Goal: Communication & Community: Share content

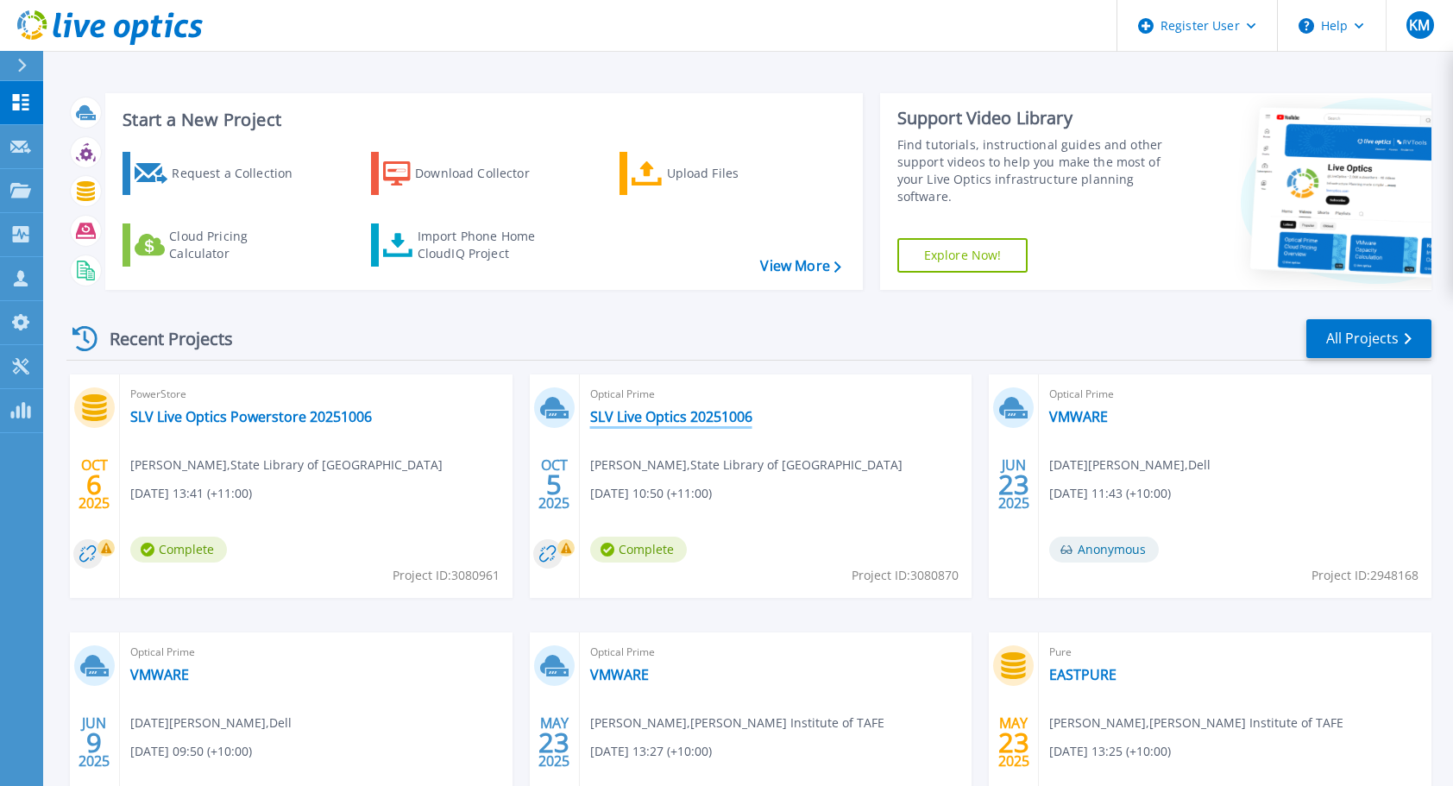
click at [662, 418] on link "SLV Live Optics 20251006" at bounding box center [671, 416] width 162 height 17
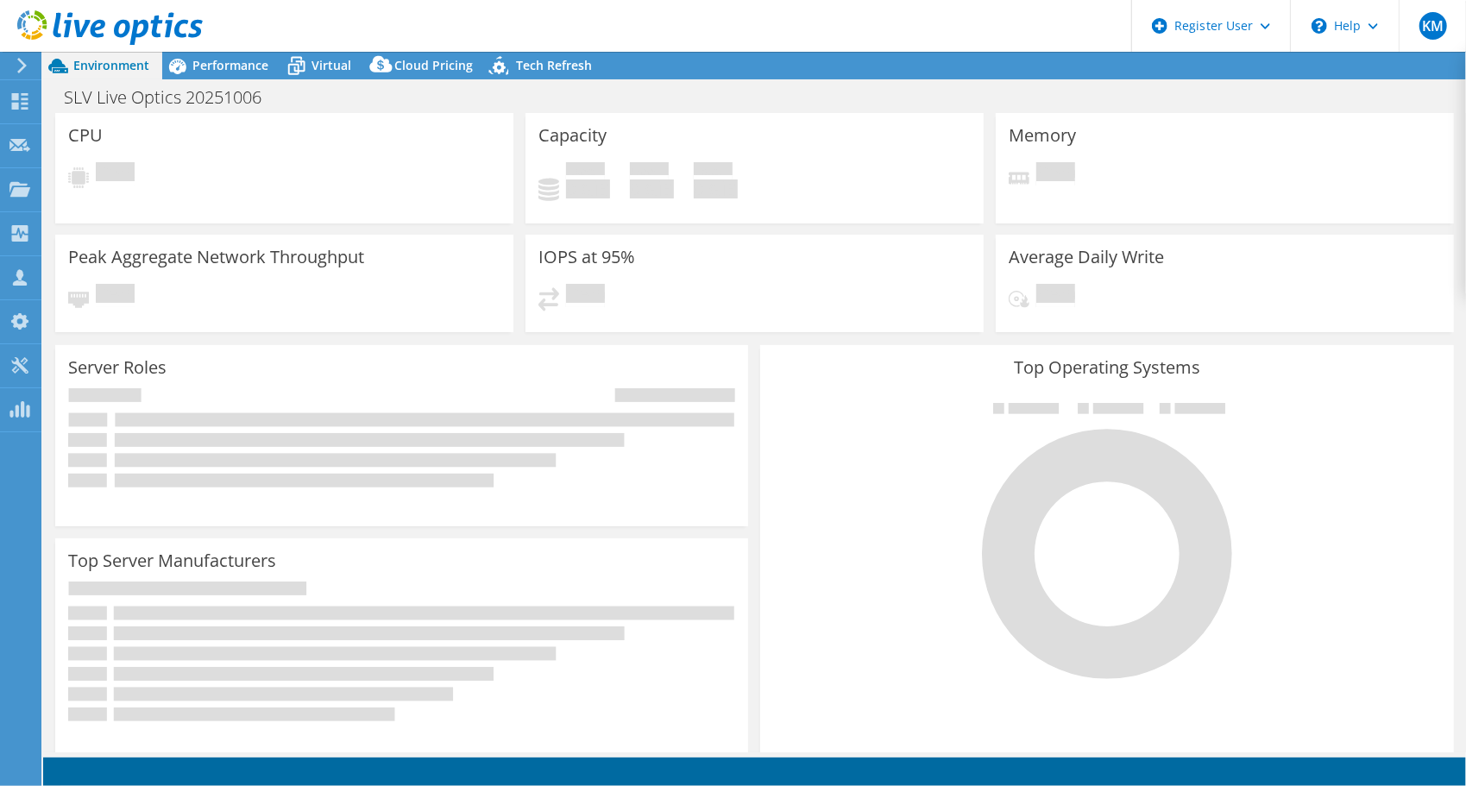
select select "USD"
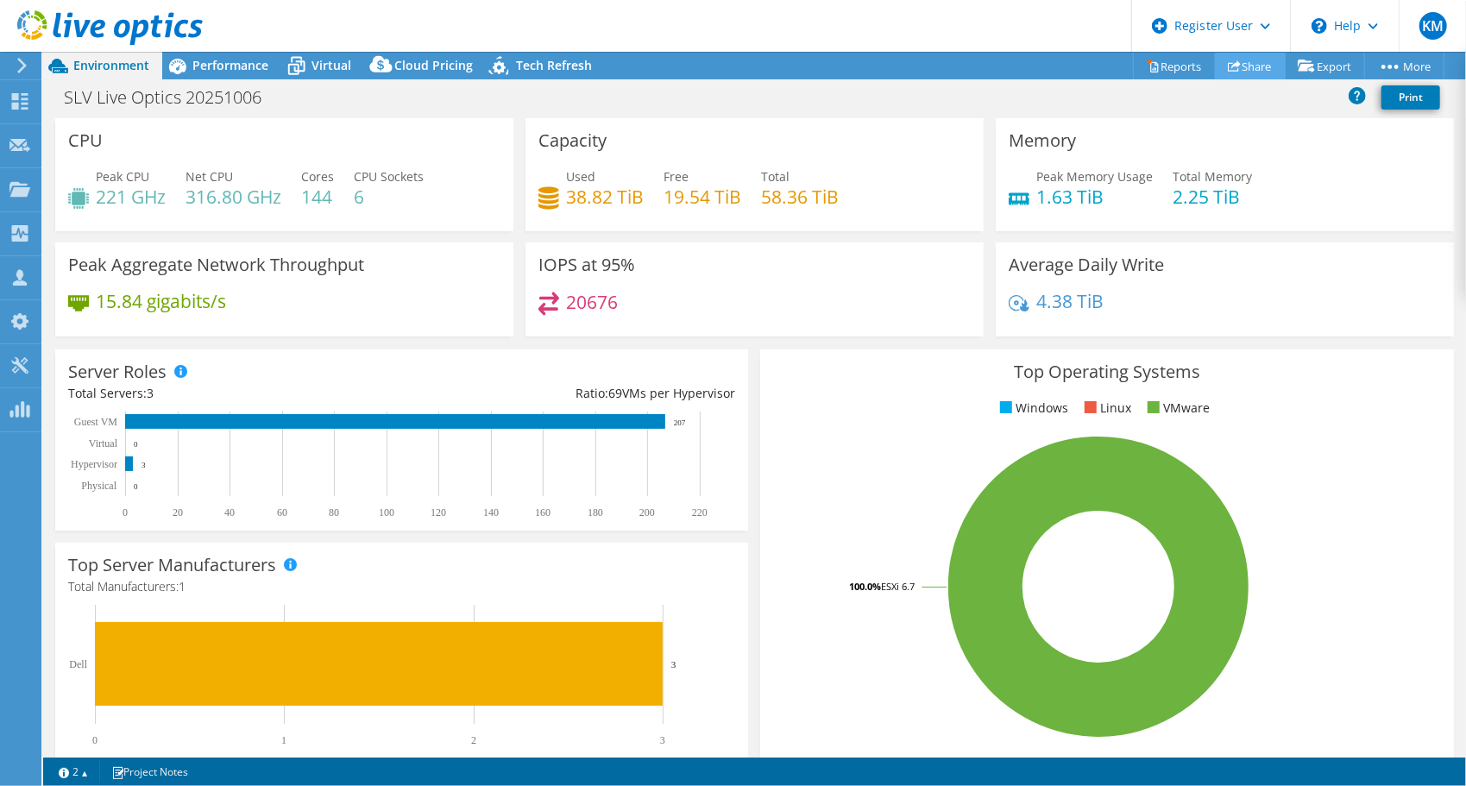
click at [1245, 71] on link "Share" at bounding box center [1250, 66] width 71 height 27
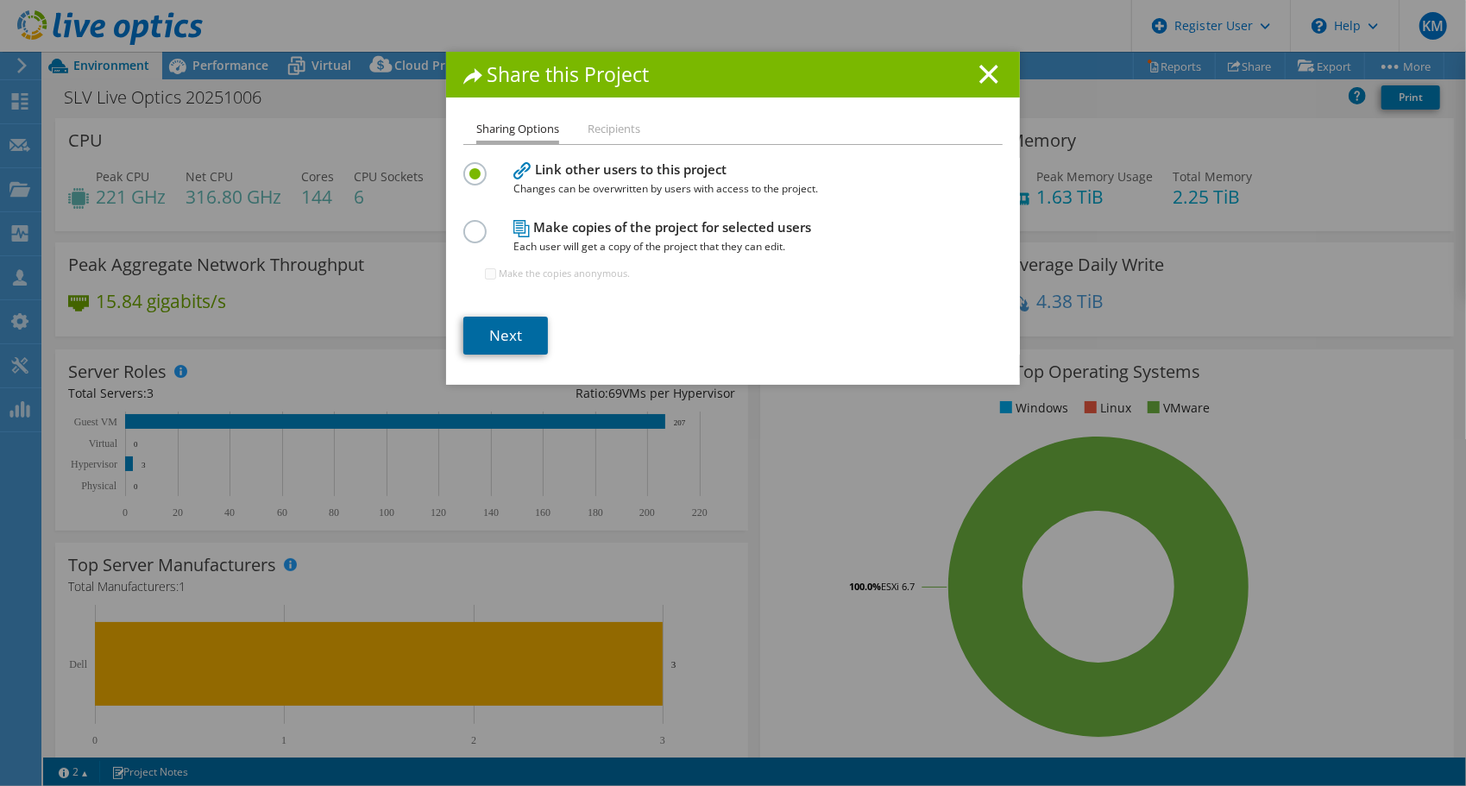
click at [496, 329] on link "Next" at bounding box center [505, 336] width 85 height 38
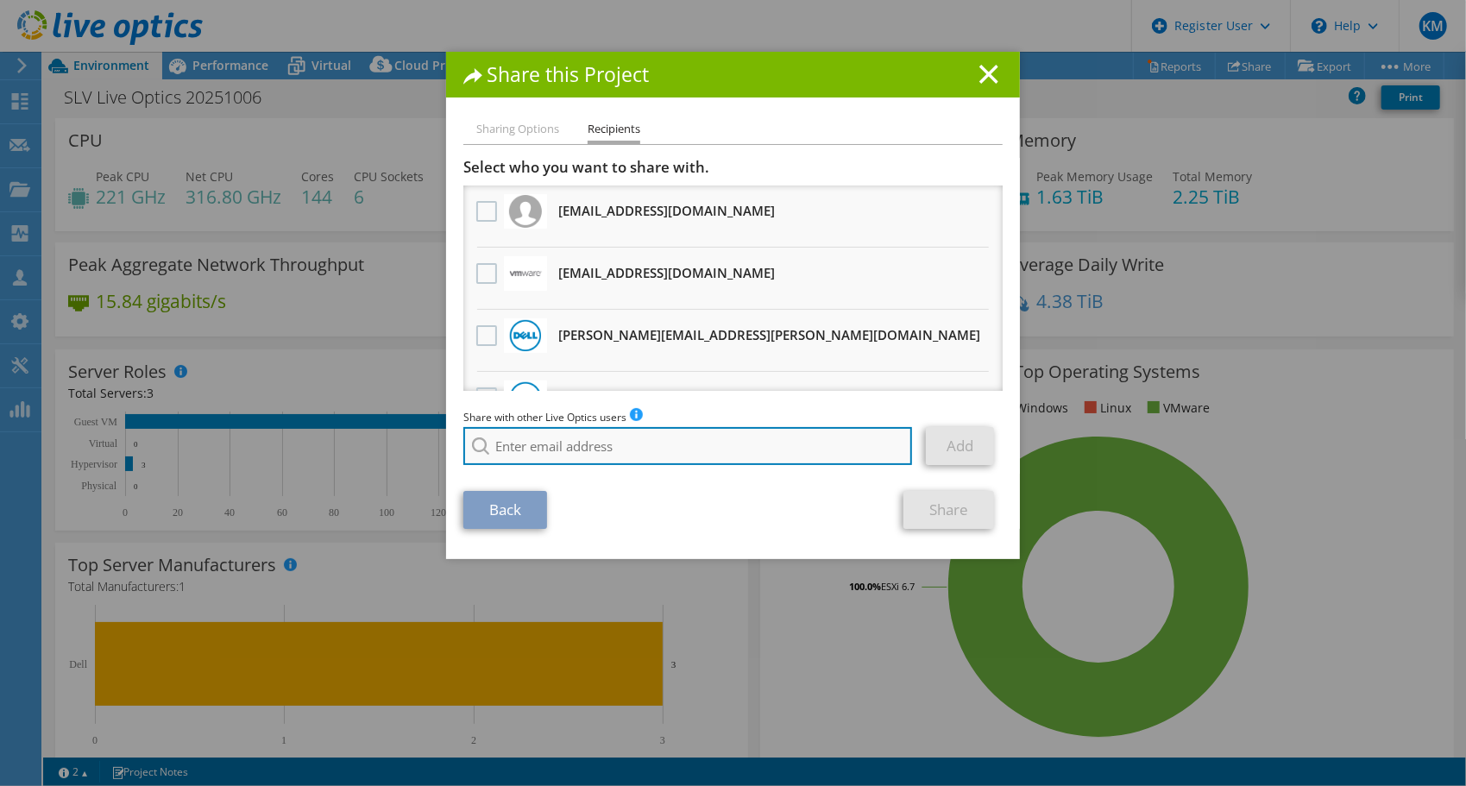
click at [615, 444] on input "search" at bounding box center [687, 446] width 449 height 38
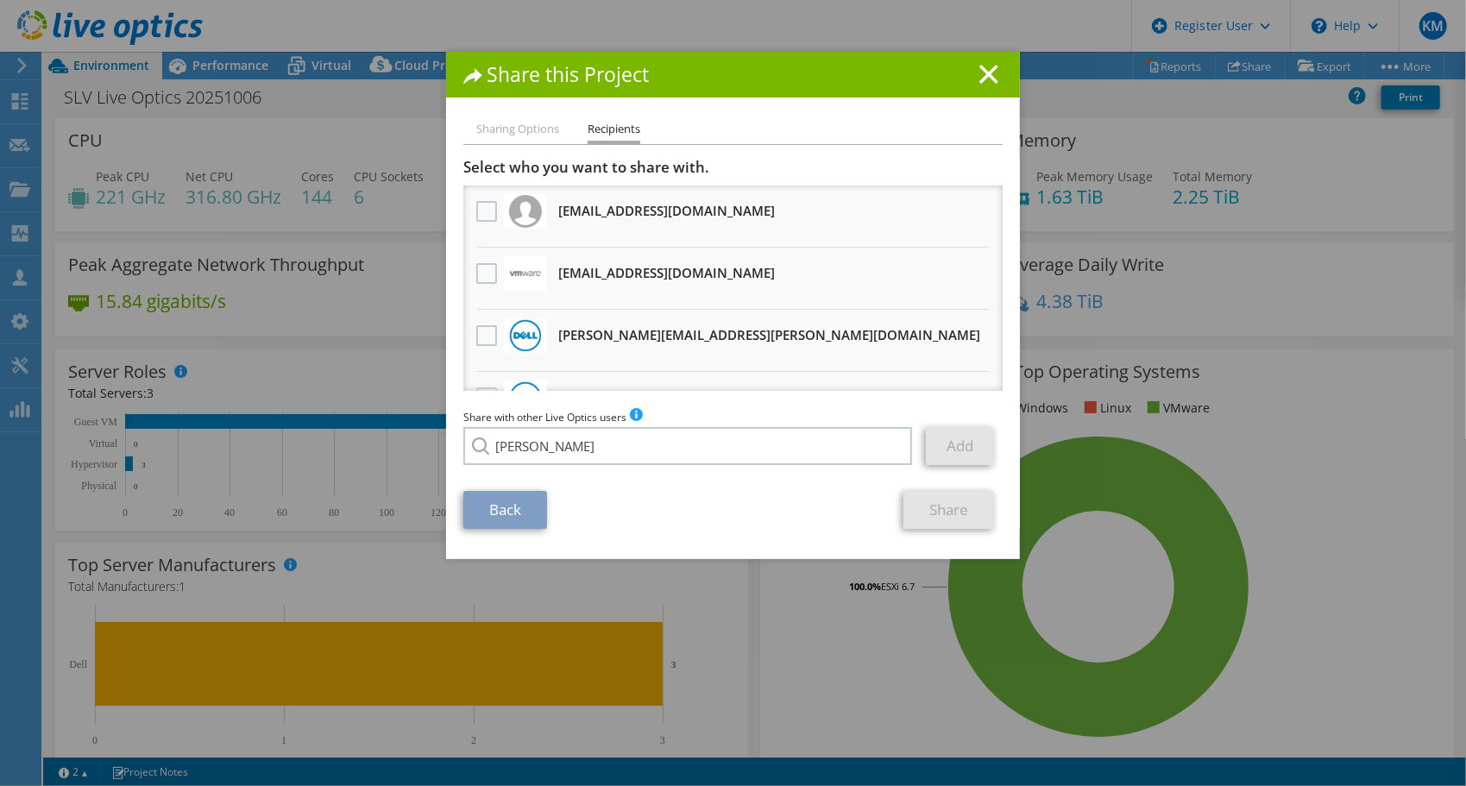
click at [570, 592] on li "Marianne.Stephan@dell.com" at bounding box center [638, 582] width 351 height 21
type input "Marianne.Stephan@dell.com"
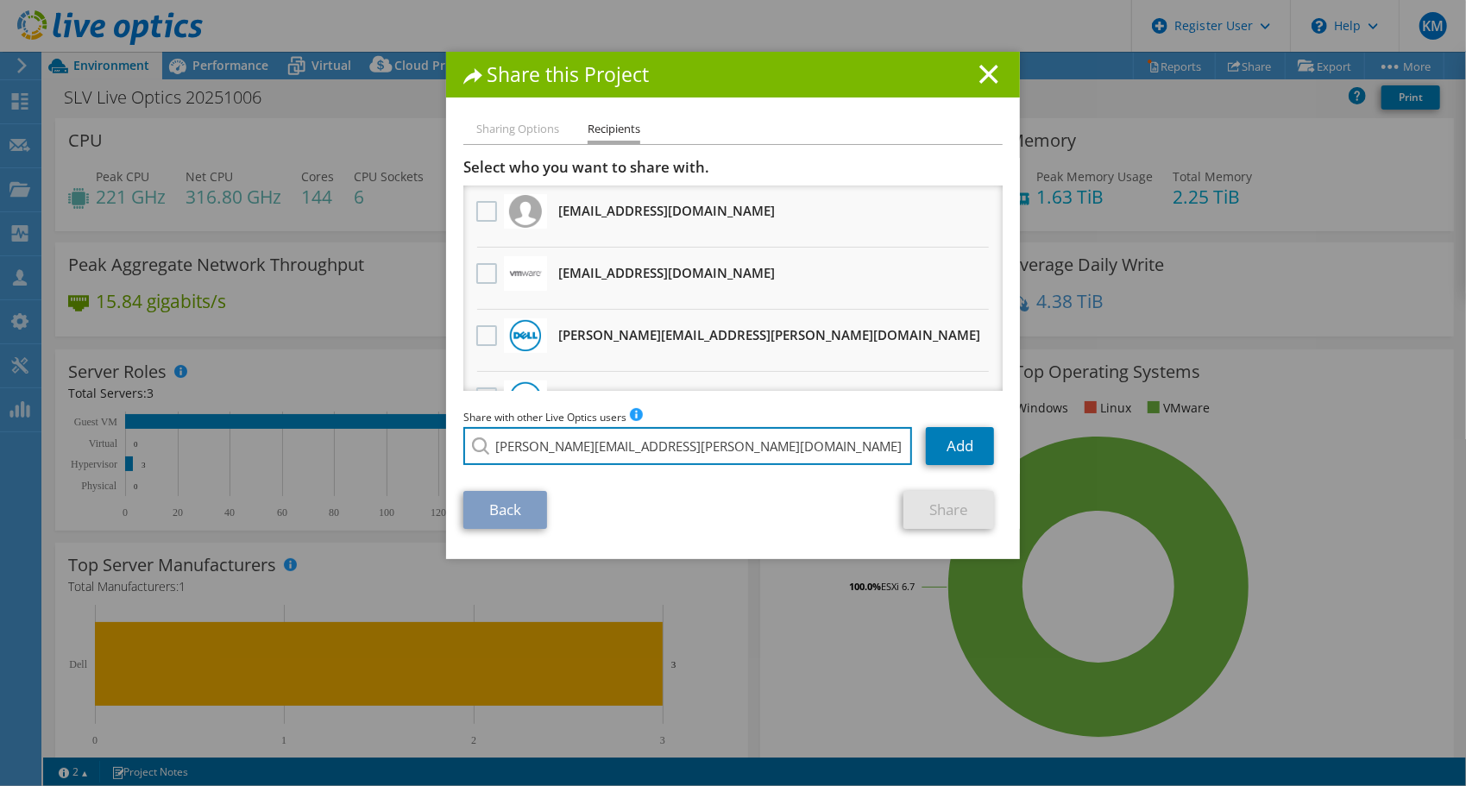
drag, startPoint x: 714, startPoint y: 448, endPoint x: 269, endPoint y: 406, distance: 446.5
click at [269, 406] on div "Share this Project Sharing Options Recipients Link other users to this project …" at bounding box center [733, 393] width 1466 height 683
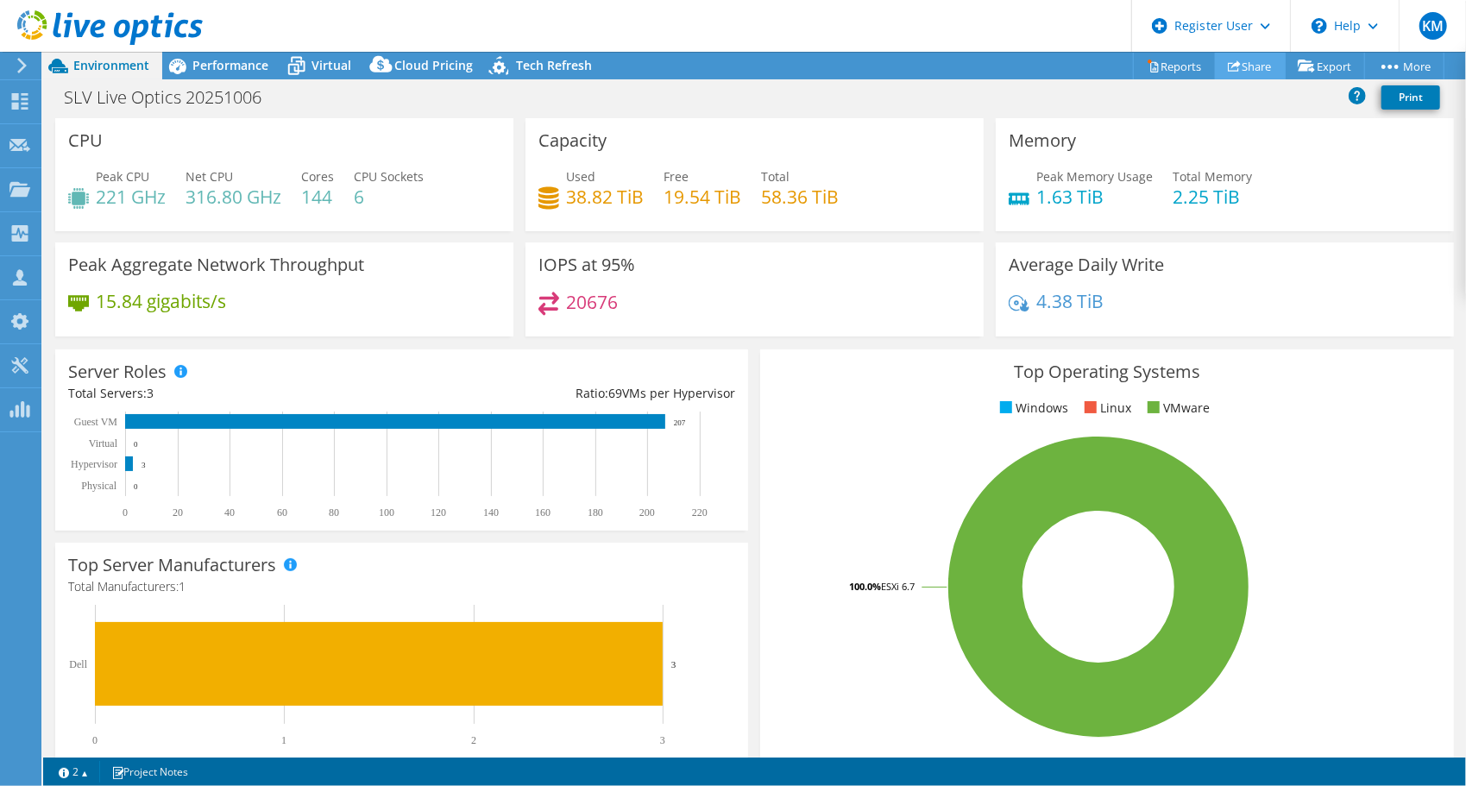
click at [1251, 71] on link "Share" at bounding box center [1250, 66] width 71 height 27
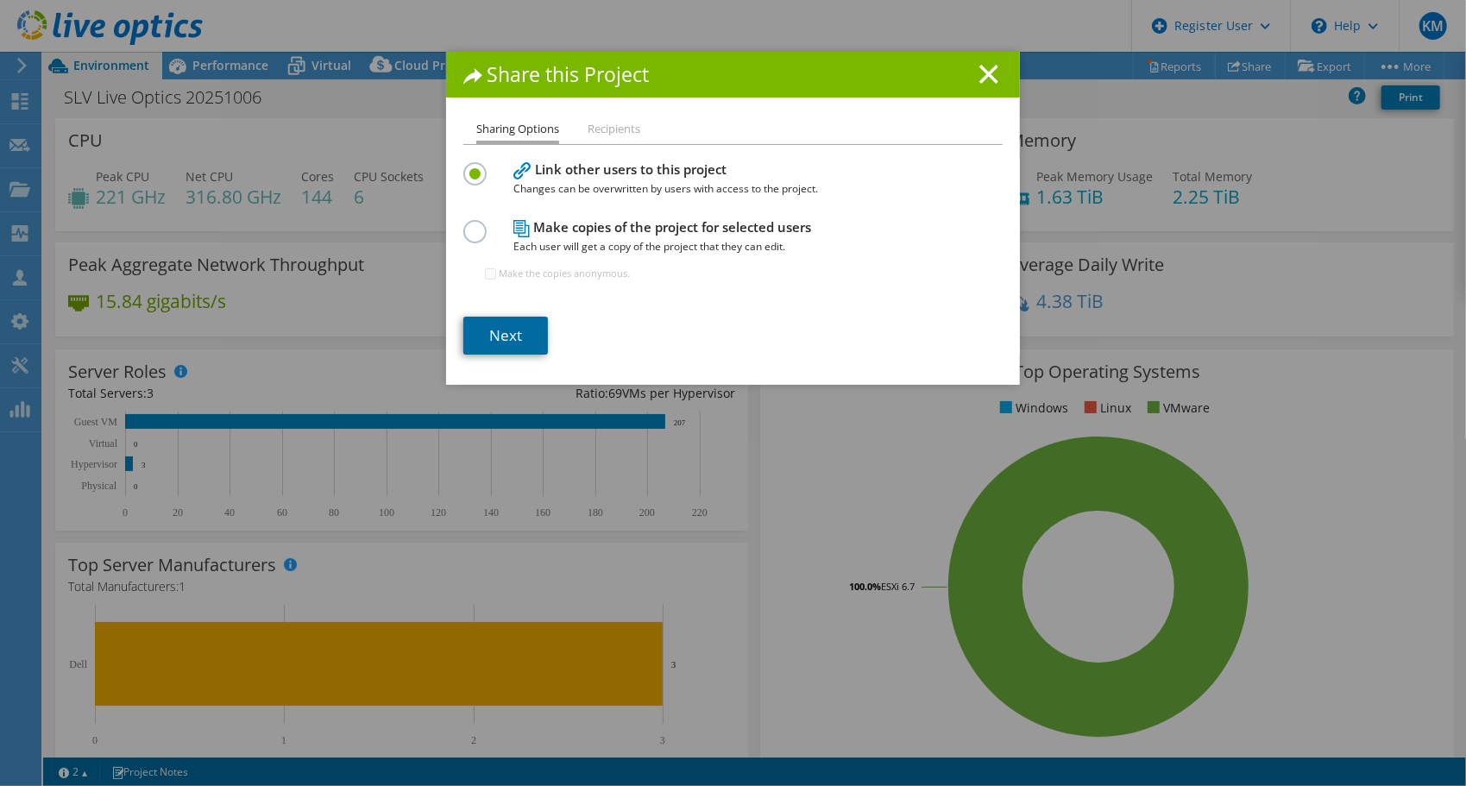
click at [503, 337] on link "Next" at bounding box center [505, 336] width 85 height 38
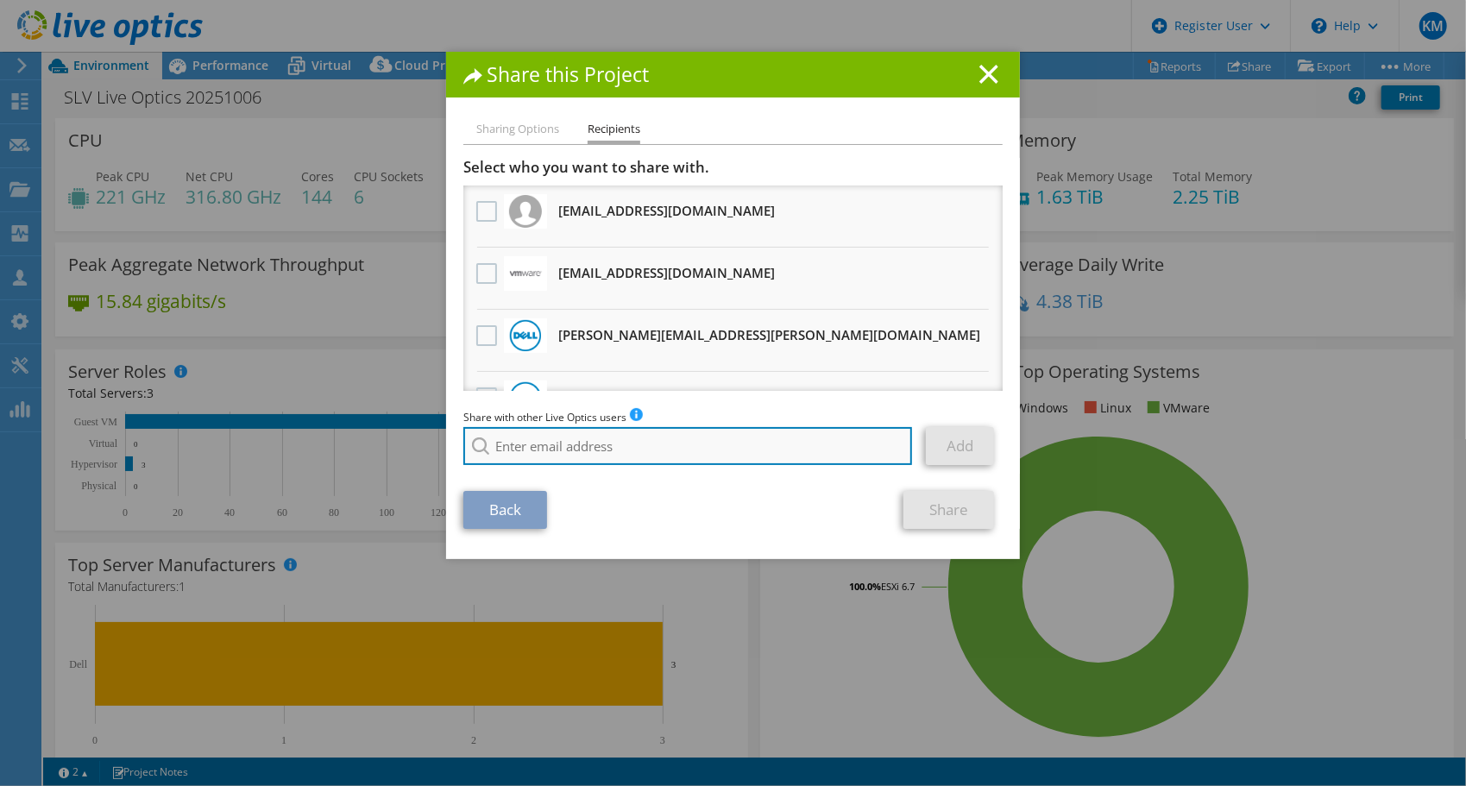
click at [627, 444] on input "search" at bounding box center [687, 446] width 449 height 38
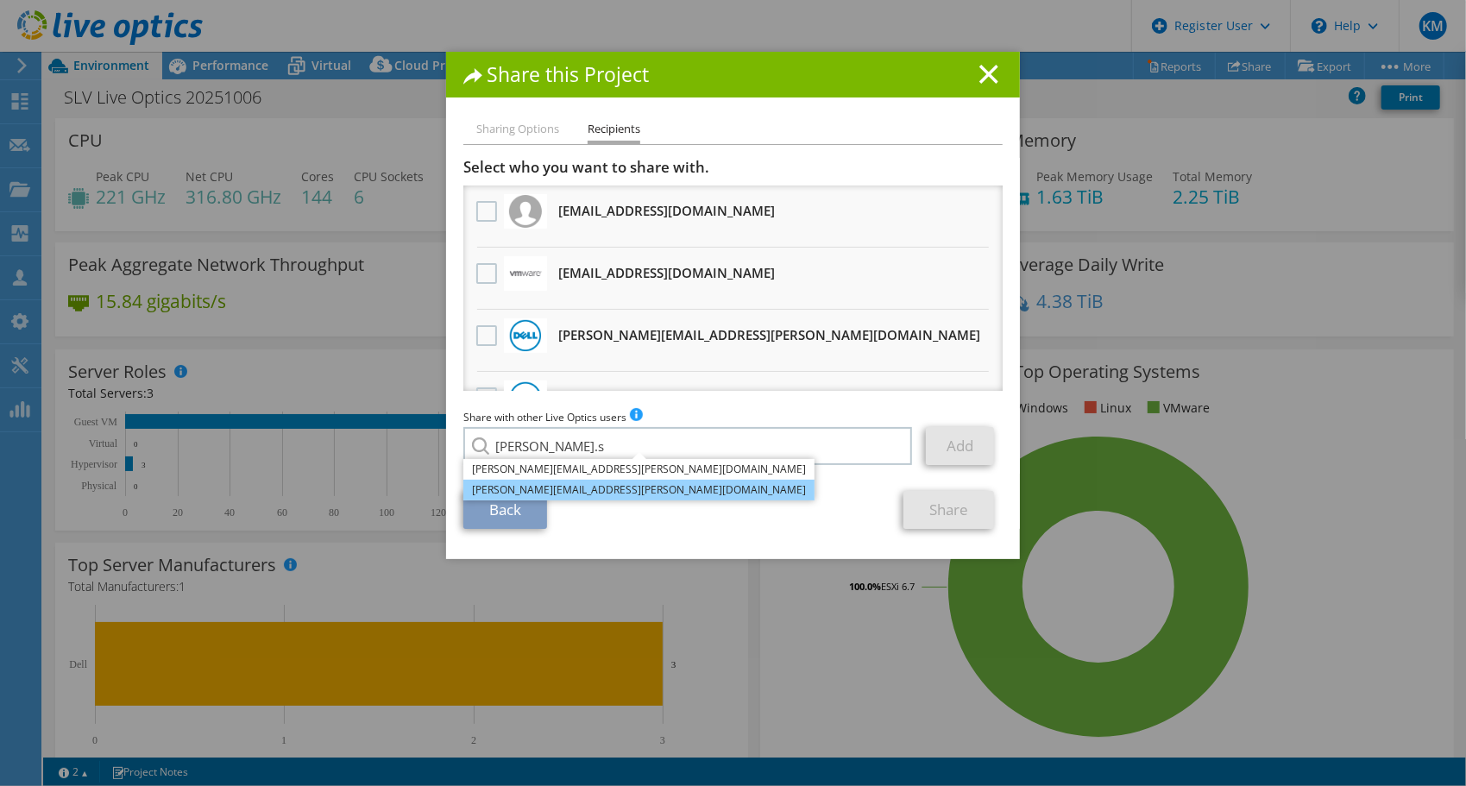
click at [587, 488] on li "Marianne.Stephan@dell.com" at bounding box center [638, 490] width 351 height 21
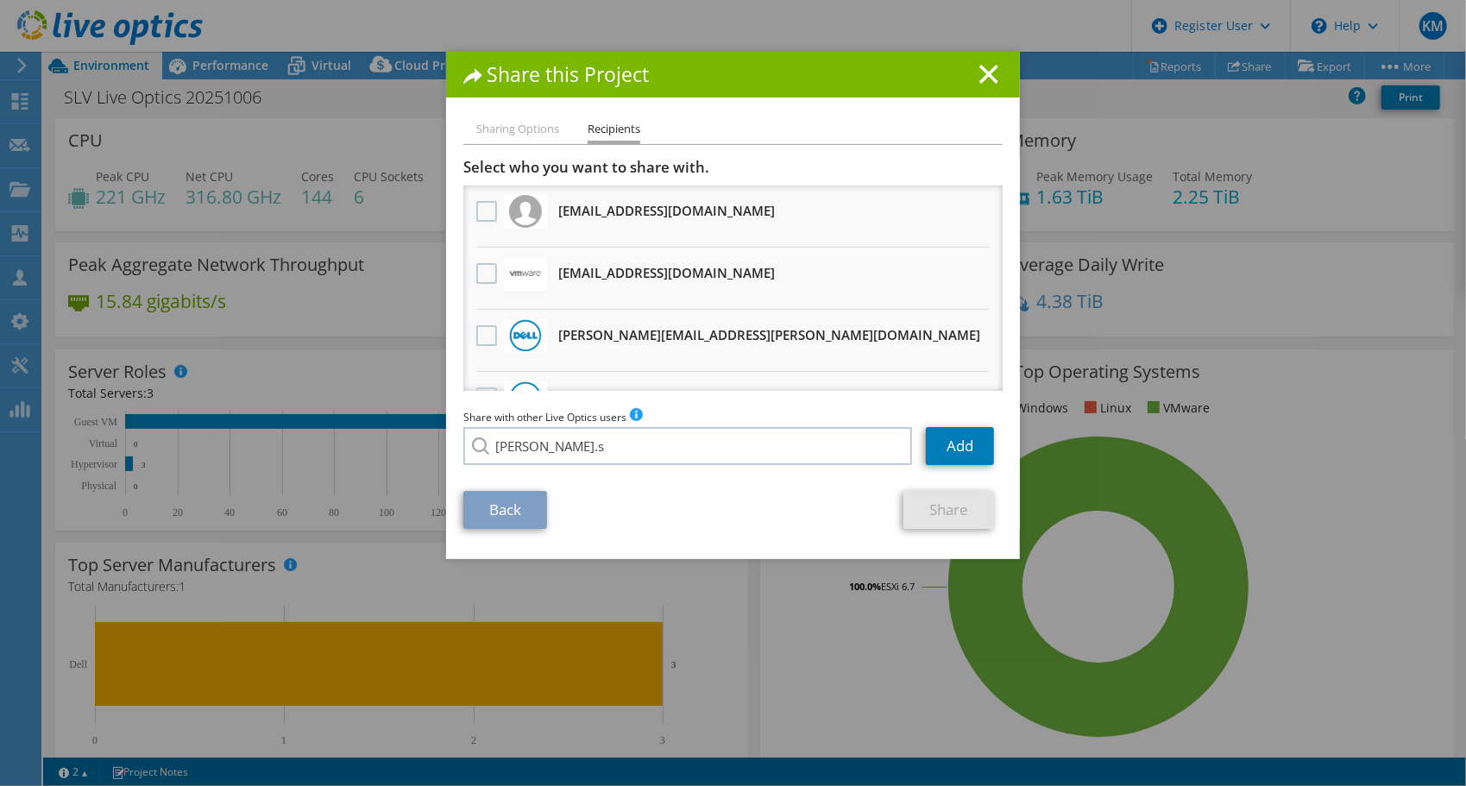
type input "Marianne.Stephan@dell.com"
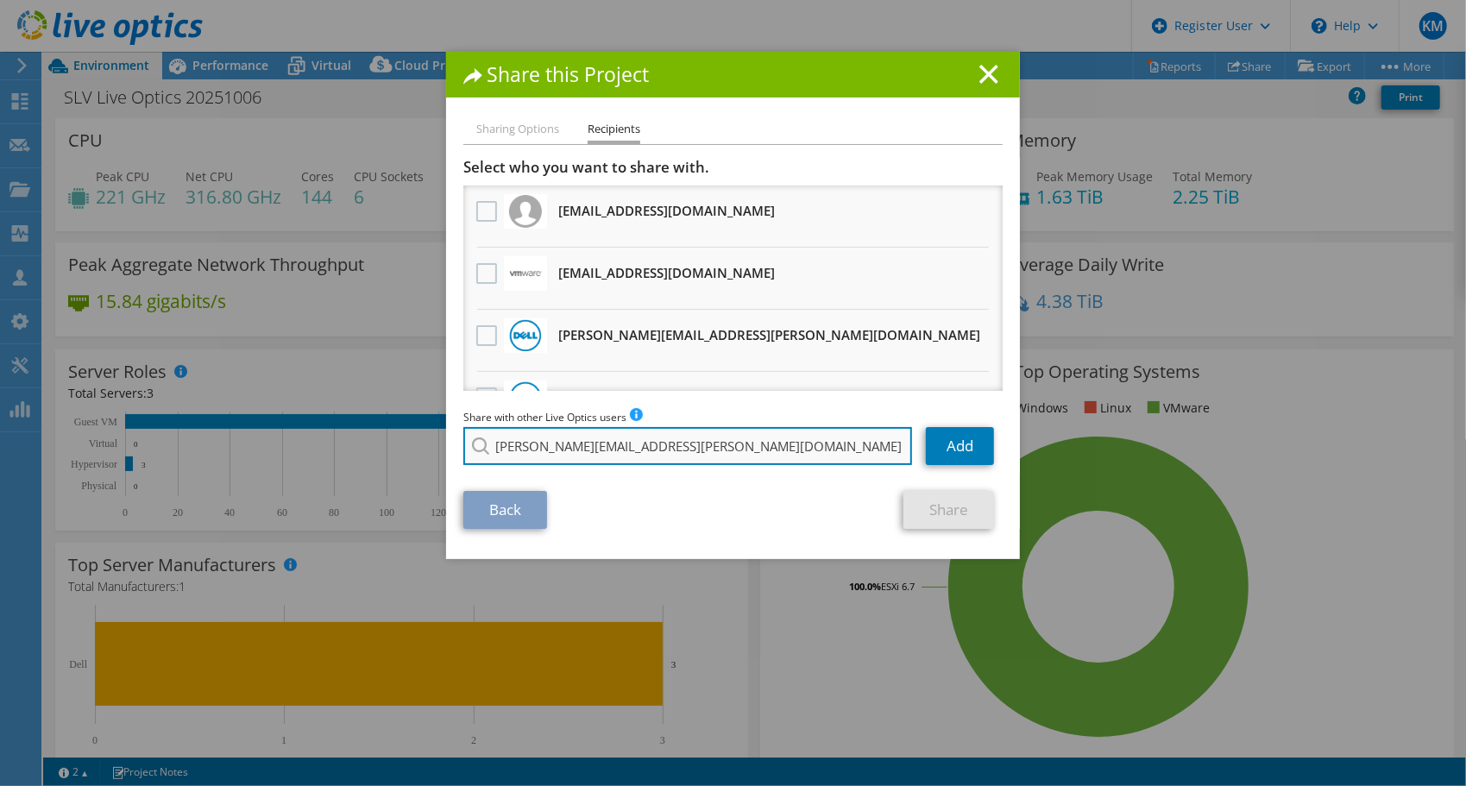
click at [682, 447] on input "Marianne.Stephan@dell.com" at bounding box center [687, 446] width 449 height 38
click at [844, 450] on input "Marianne.Stephan@dell.com" at bounding box center [687, 446] width 449 height 38
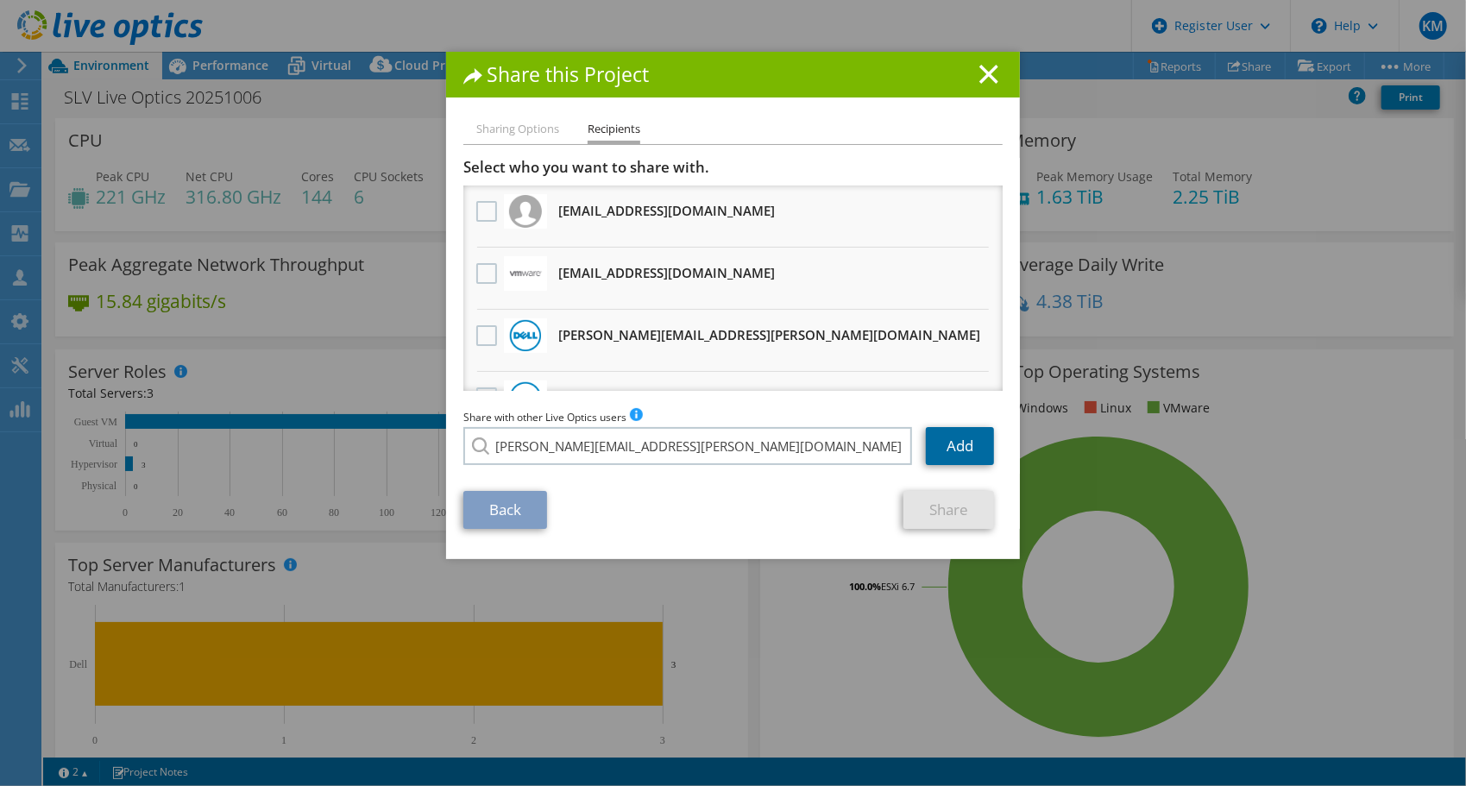
click at [957, 451] on link "Add" at bounding box center [960, 446] width 68 height 38
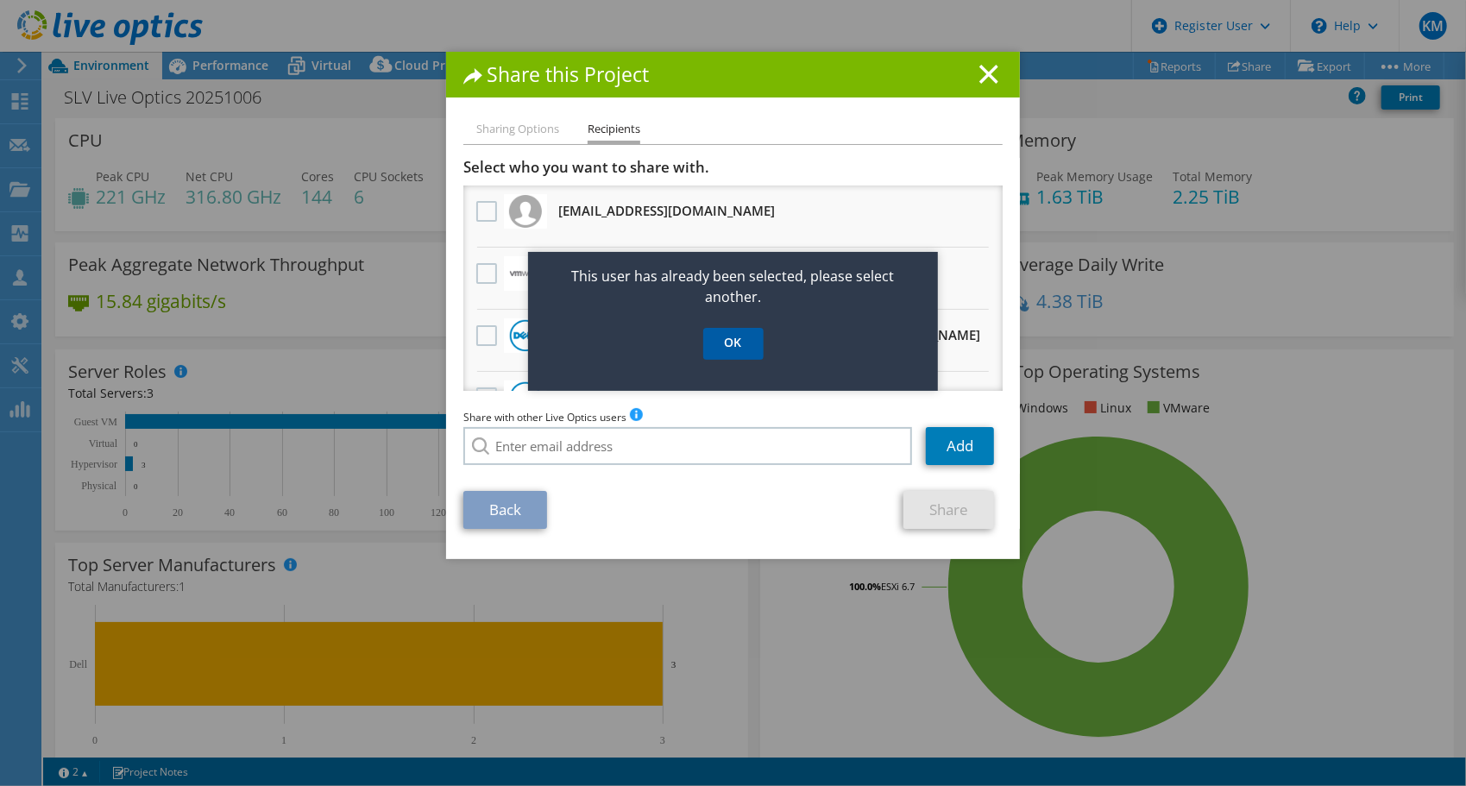
click at [734, 354] on link "OK" at bounding box center [733, 344] width 60 height 32
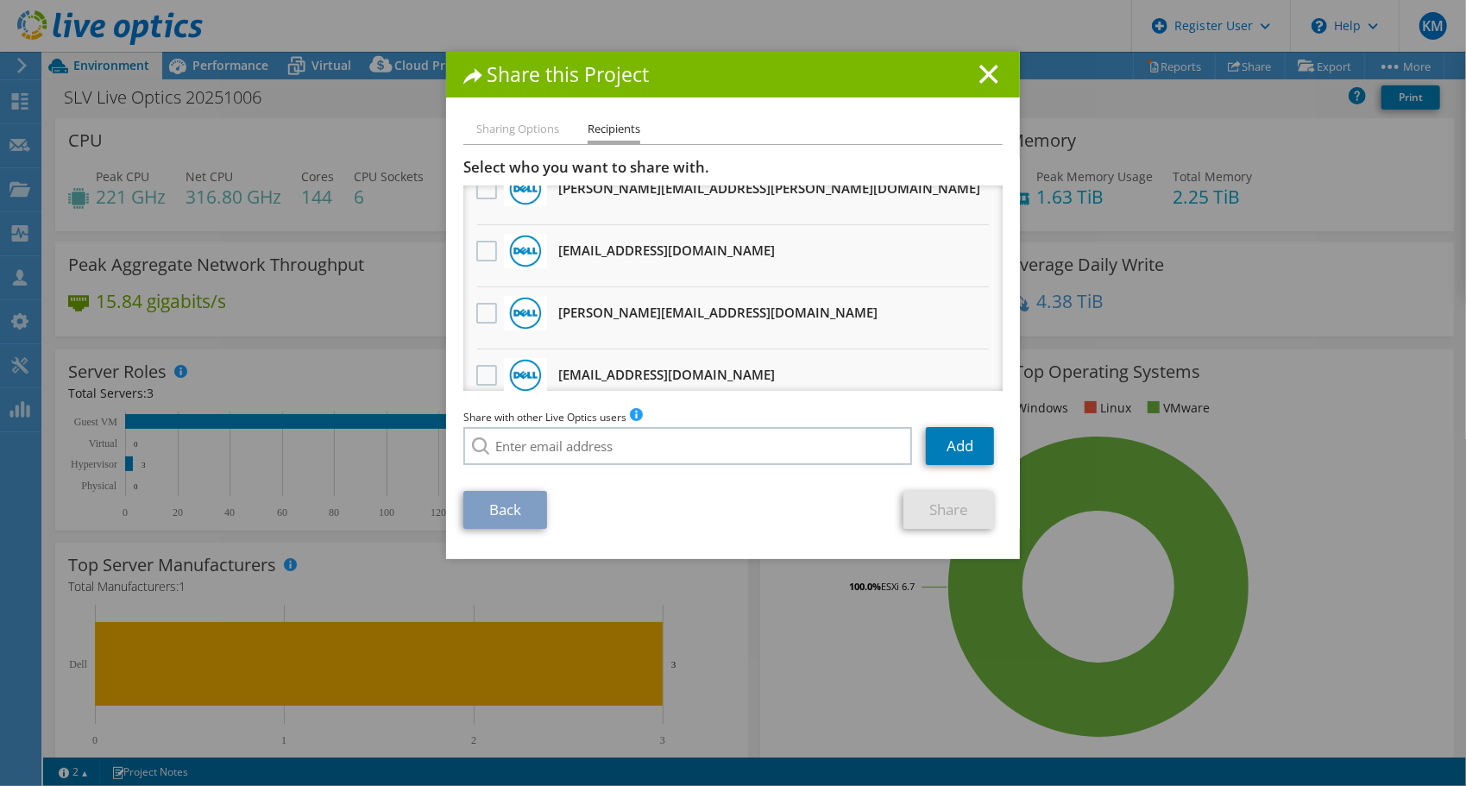
scroll to position [167, 0]
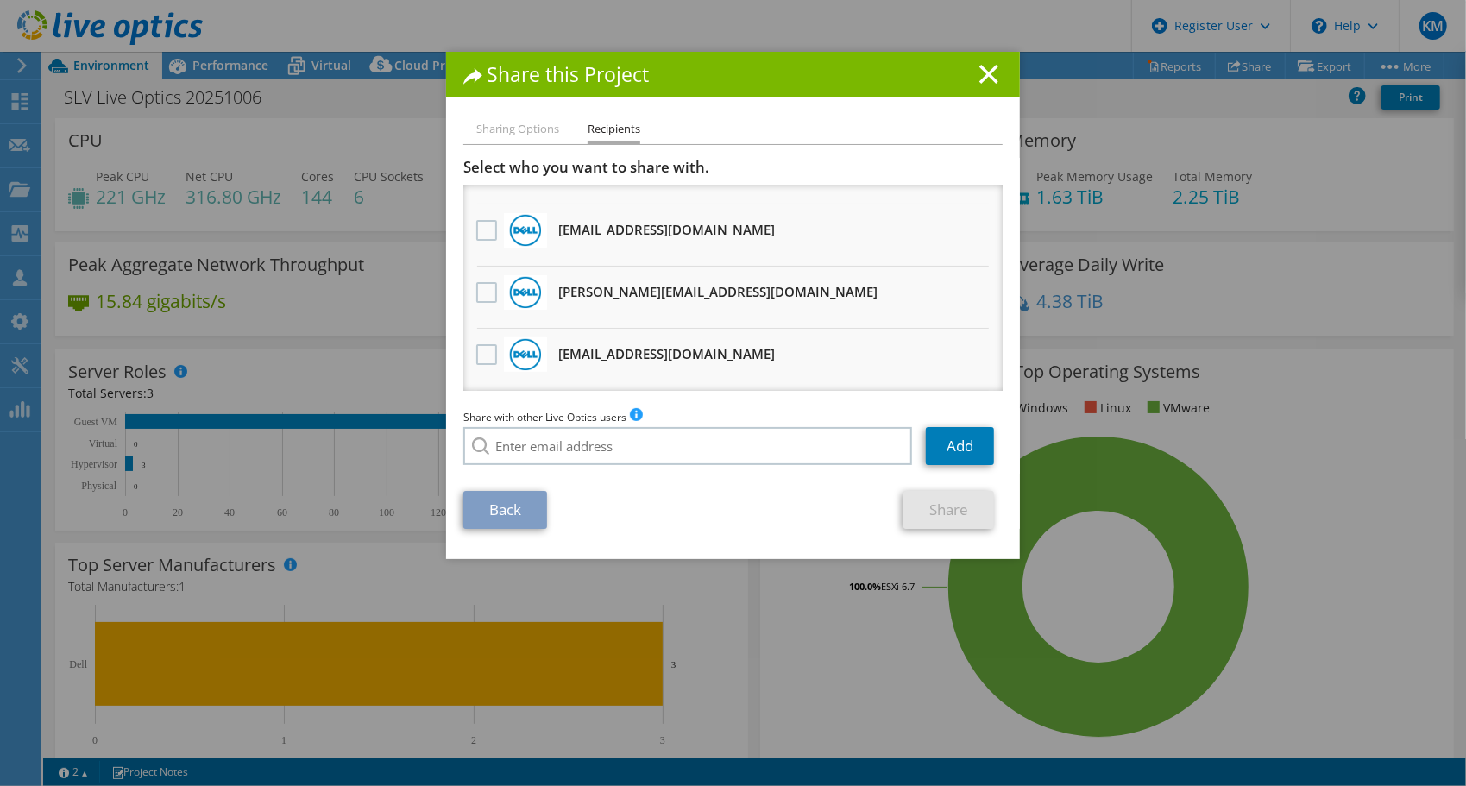
click at [778, 345] on li "Ishmam.Saleh@Dell.com Will receive an anonymous copy" at bounding box center [732, 360] width 539 height 62
click at [480, 363] on label at bounding box center [488, 354] width 25 height 21
click at [0, 0] on input "checkbox" at bounding box center [0, 0] width 0 height 0
click at [953, 506] on link "Share" at bounding box center [949, 510] width 91 height 38
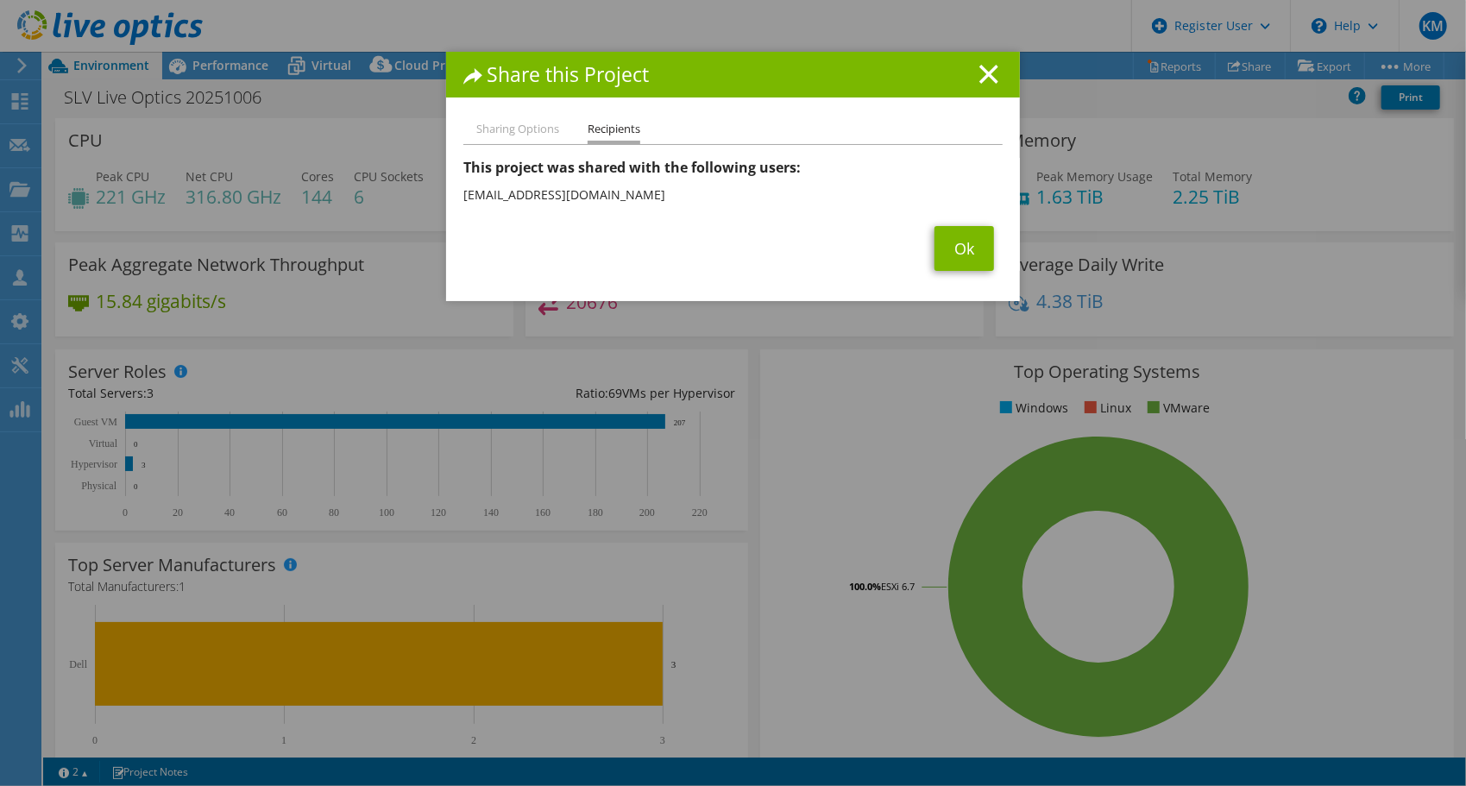
click at [509, 133] on li "Sharing Options" at bounding box center [517, 130] width 83 height 22
click at [954, 244] on link "Ok" at bounding box center [965, 248] width 60 height 45
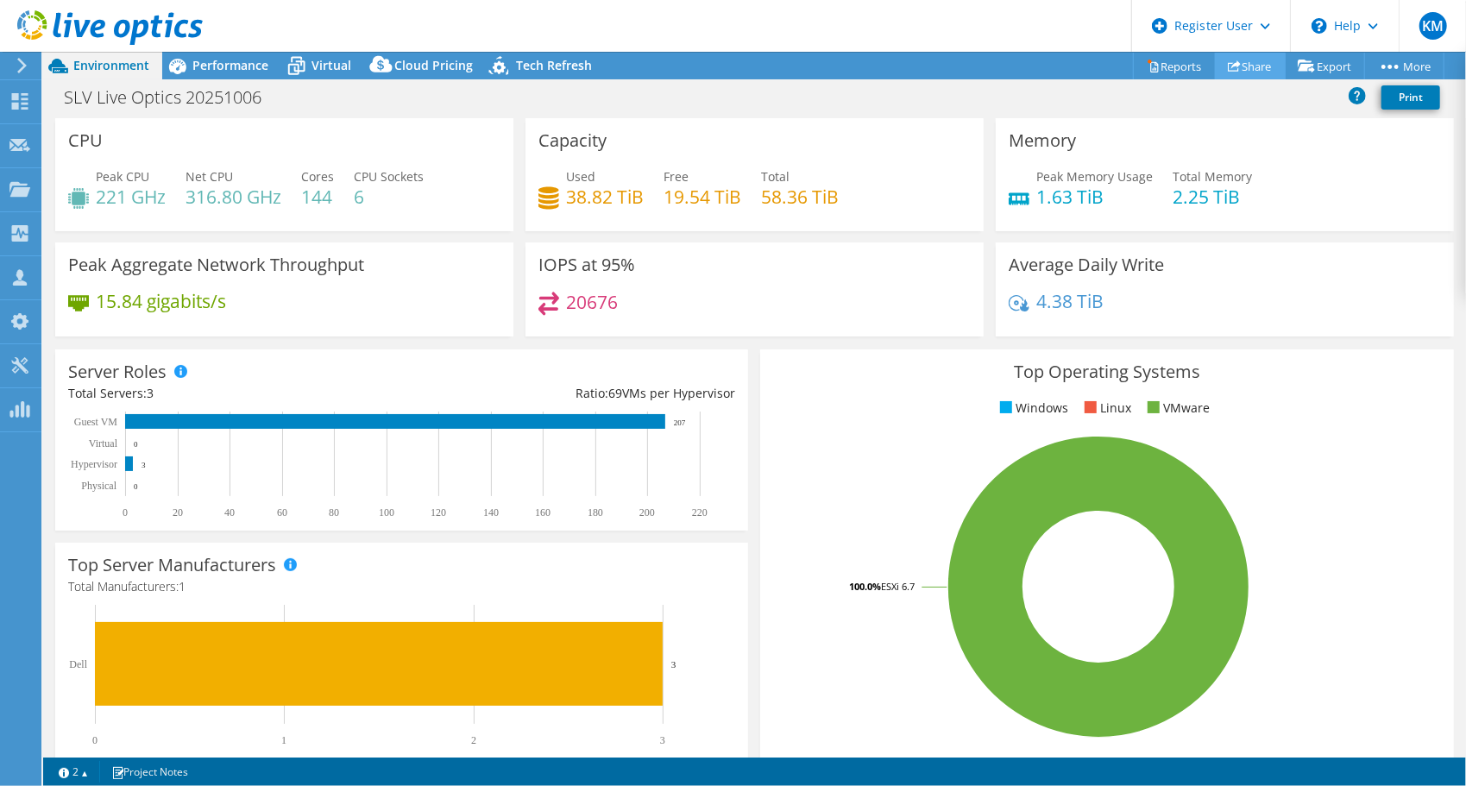
click at [1251, 67] on link "Share" at bounding box center [1250, 66] width 71 height 27
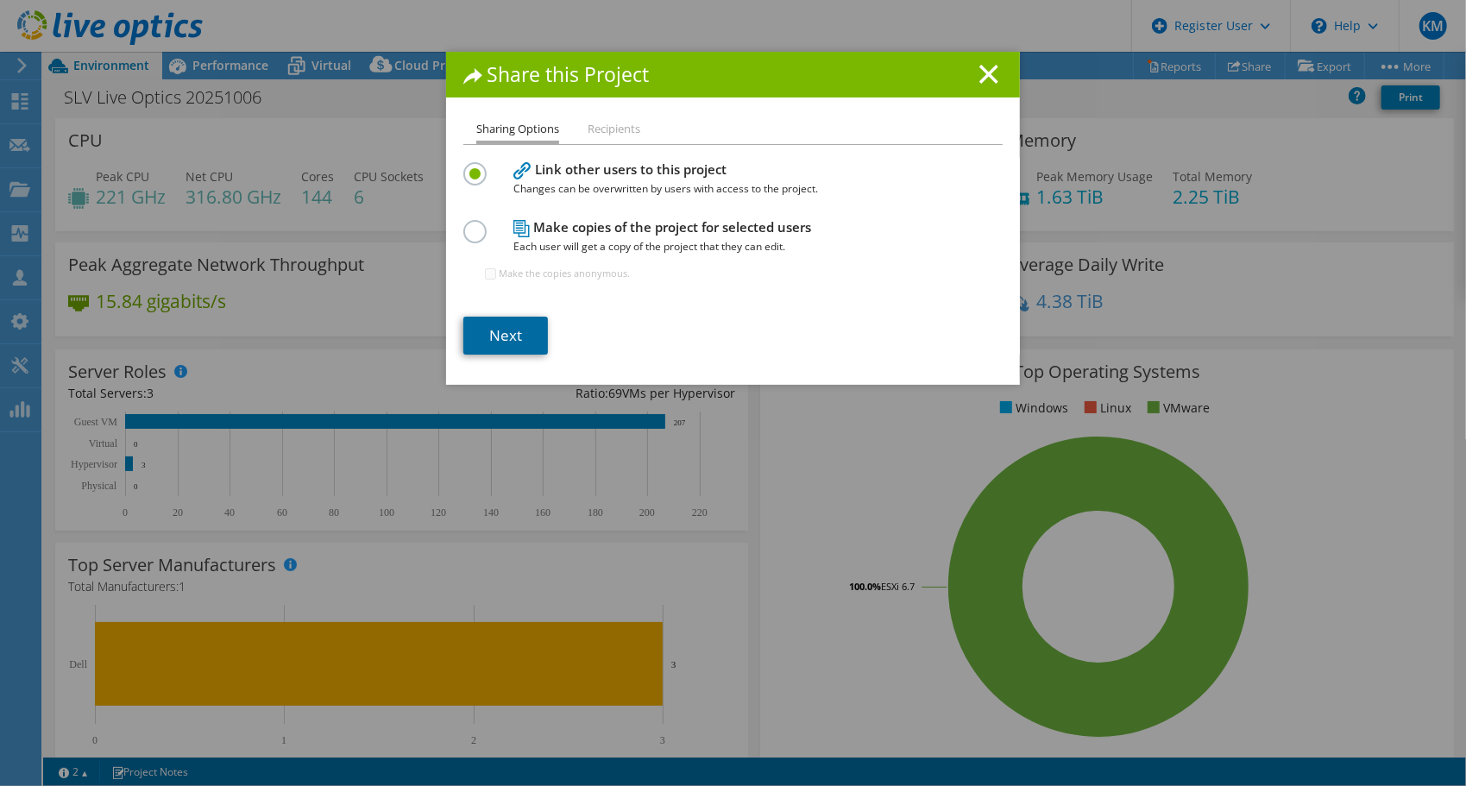
click at [496, 337] on link "Next" at bounding box center [505, 336] width 85 height 38
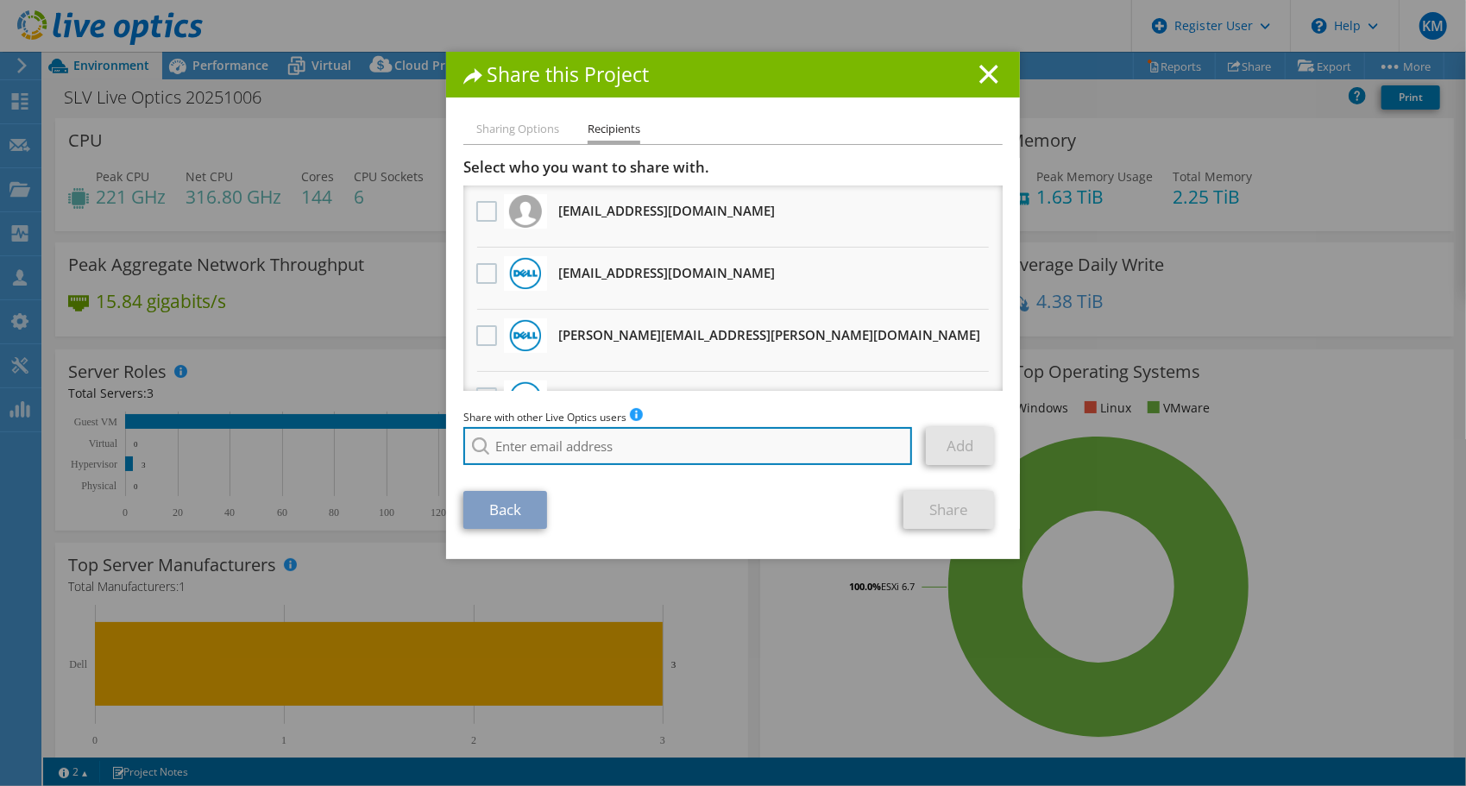
click at [617, 448] on input "search" at bounding box center [687, 446] width 449 height 38
paste input "Marianne.Stephan@dell.com"
type input "Marianne.Stephan@dell.com"
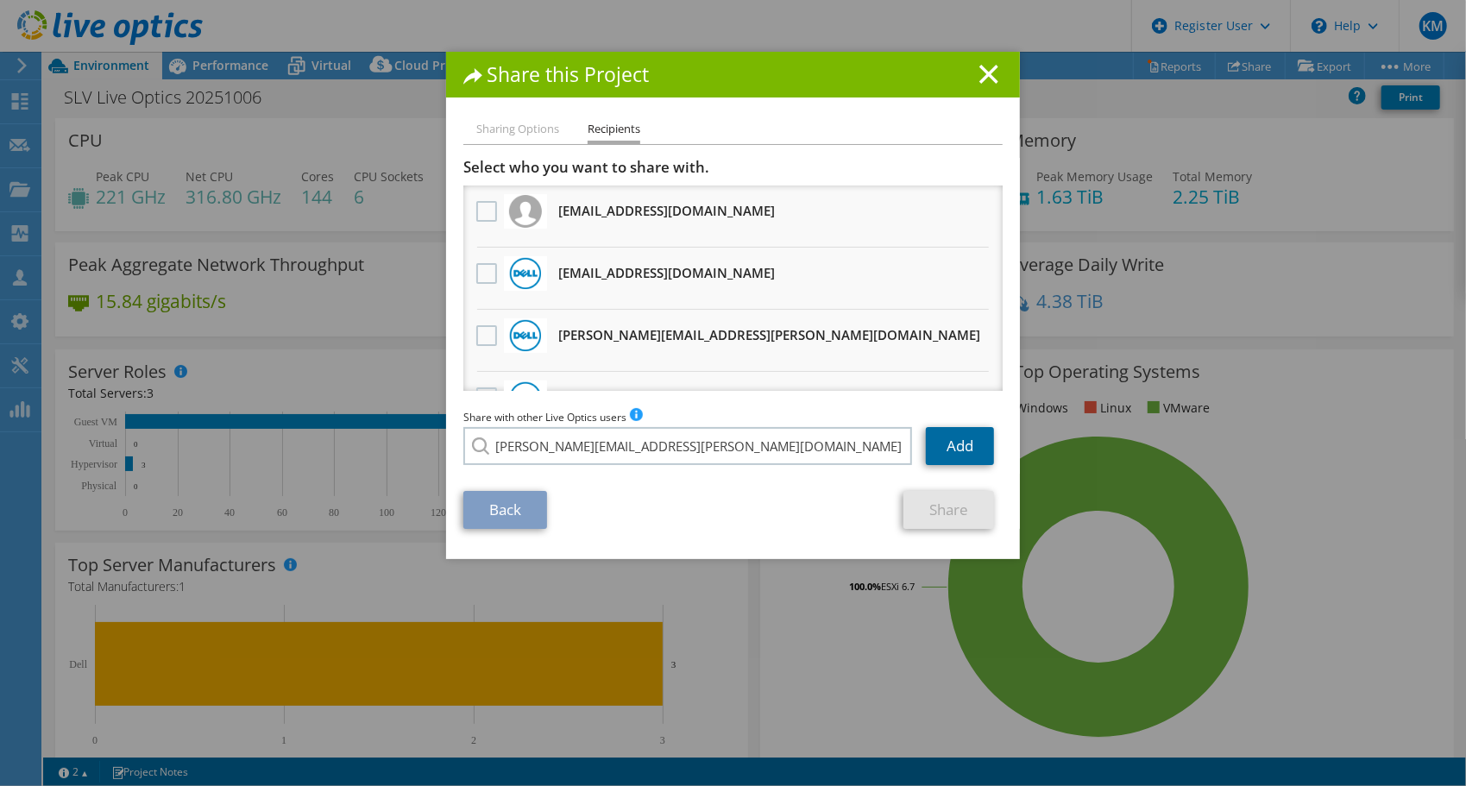
click at [964, 449] on link "Add" at bounding box center [960, 446] width 68 height 38
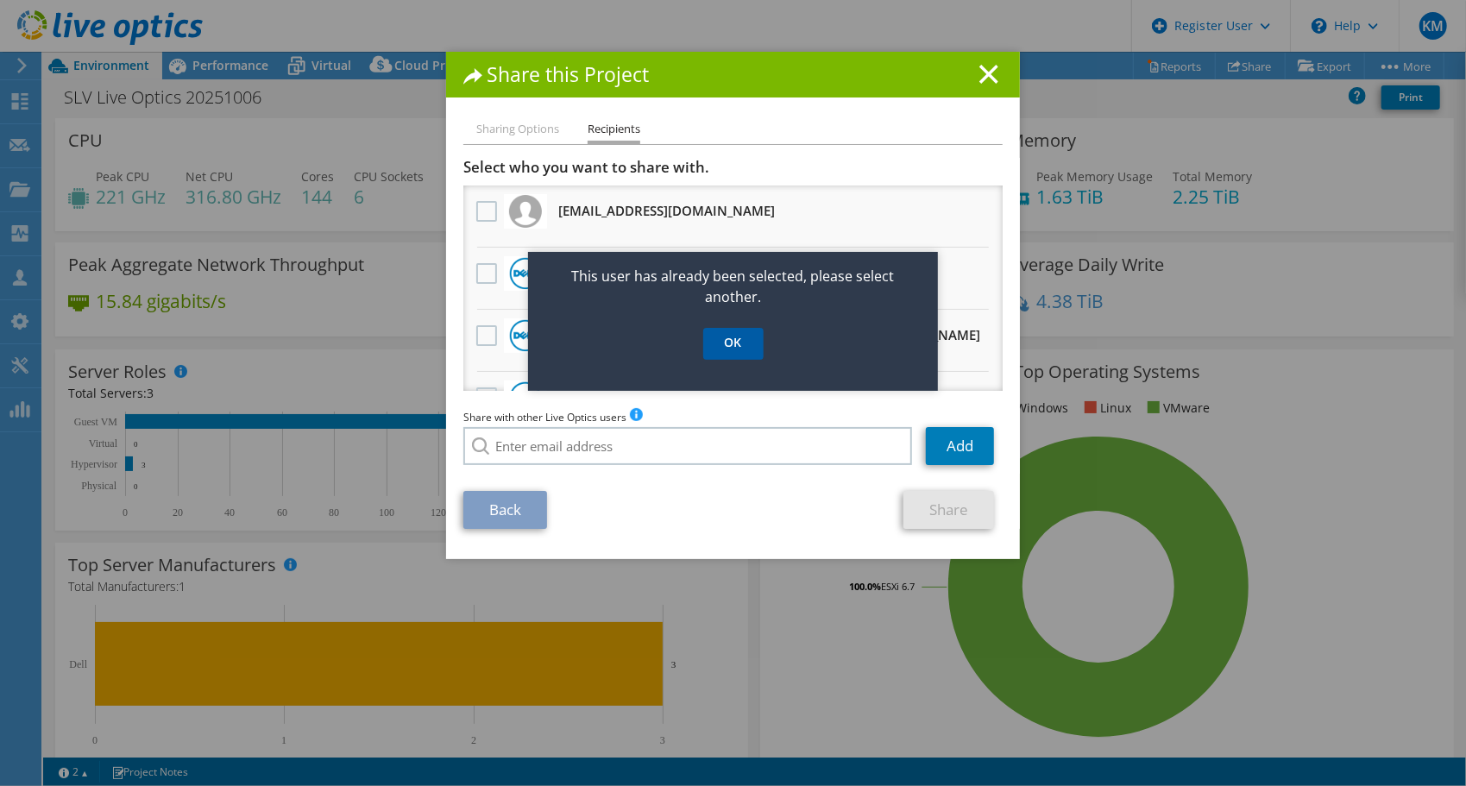
click at [729, 350] on link "OK" at bounding box center [733, 344] width 60 height 32
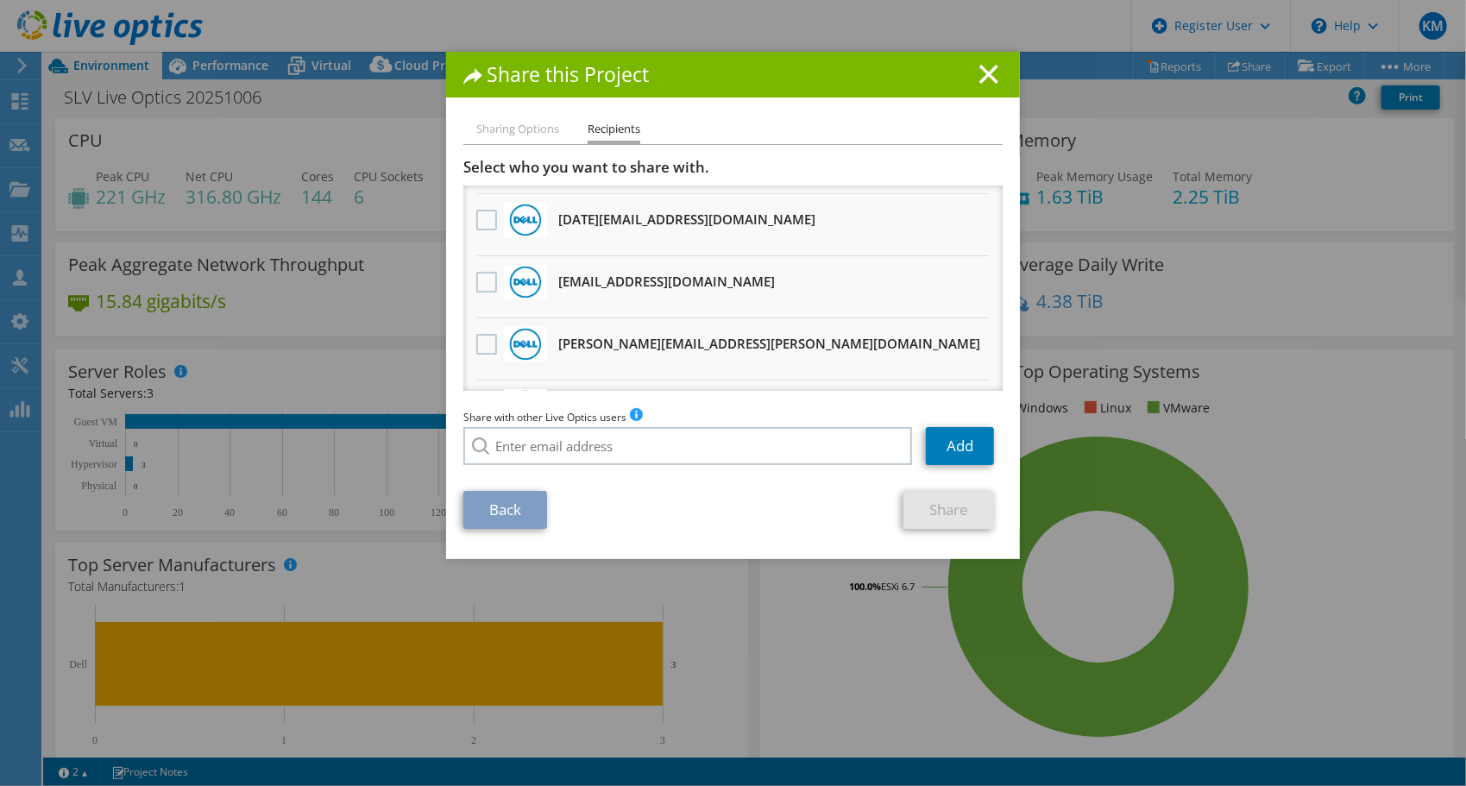
scroll to position [416, 0]
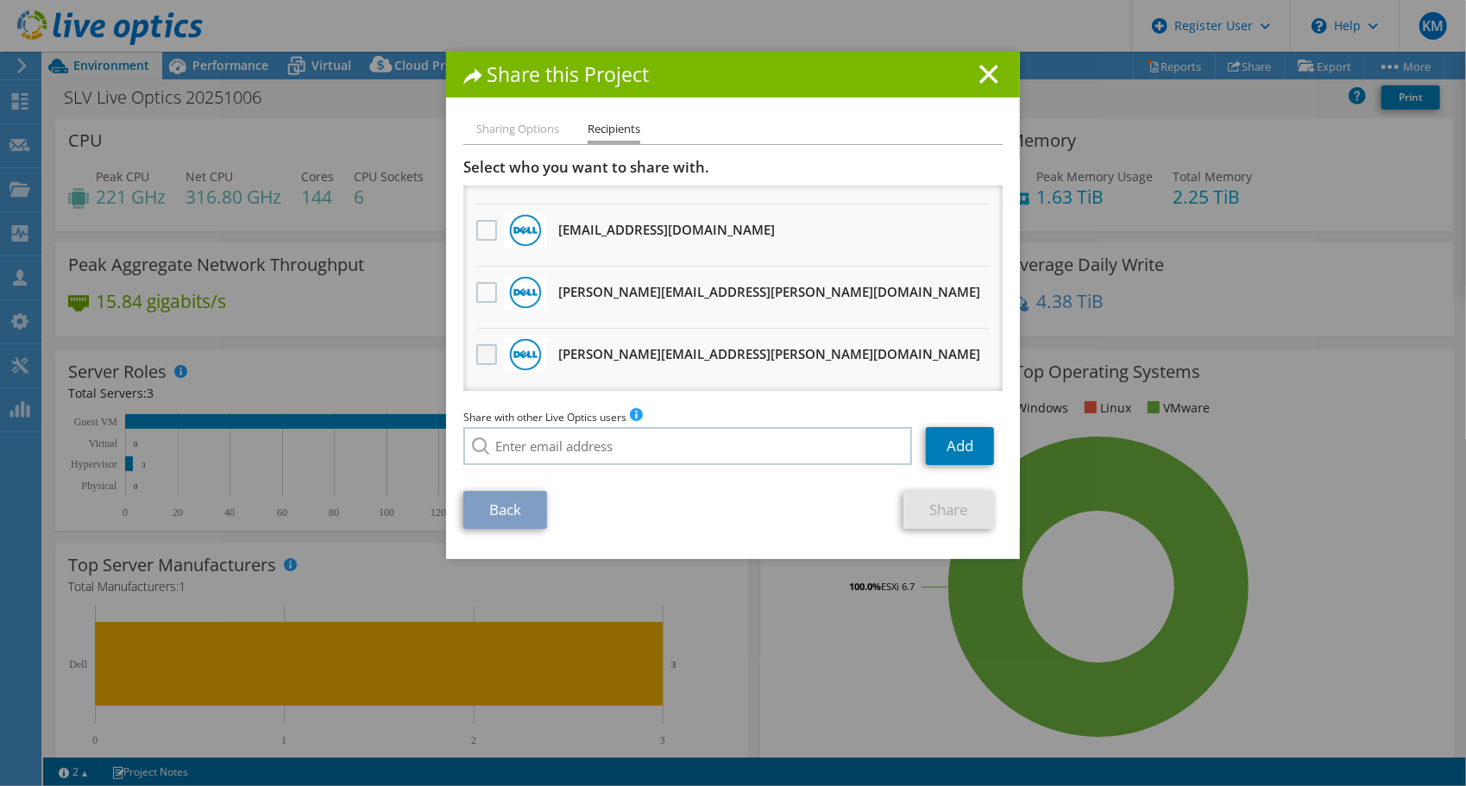
click at [485, 356] on label at bounding box center [488, 354] width 25 height 21
click at [0, 0] on input "checkbox" at bounding box center [0, 0] width 0 height 0
click at [933, 510] on link "Share" at bounding box center [949, 510] width 91 height 38
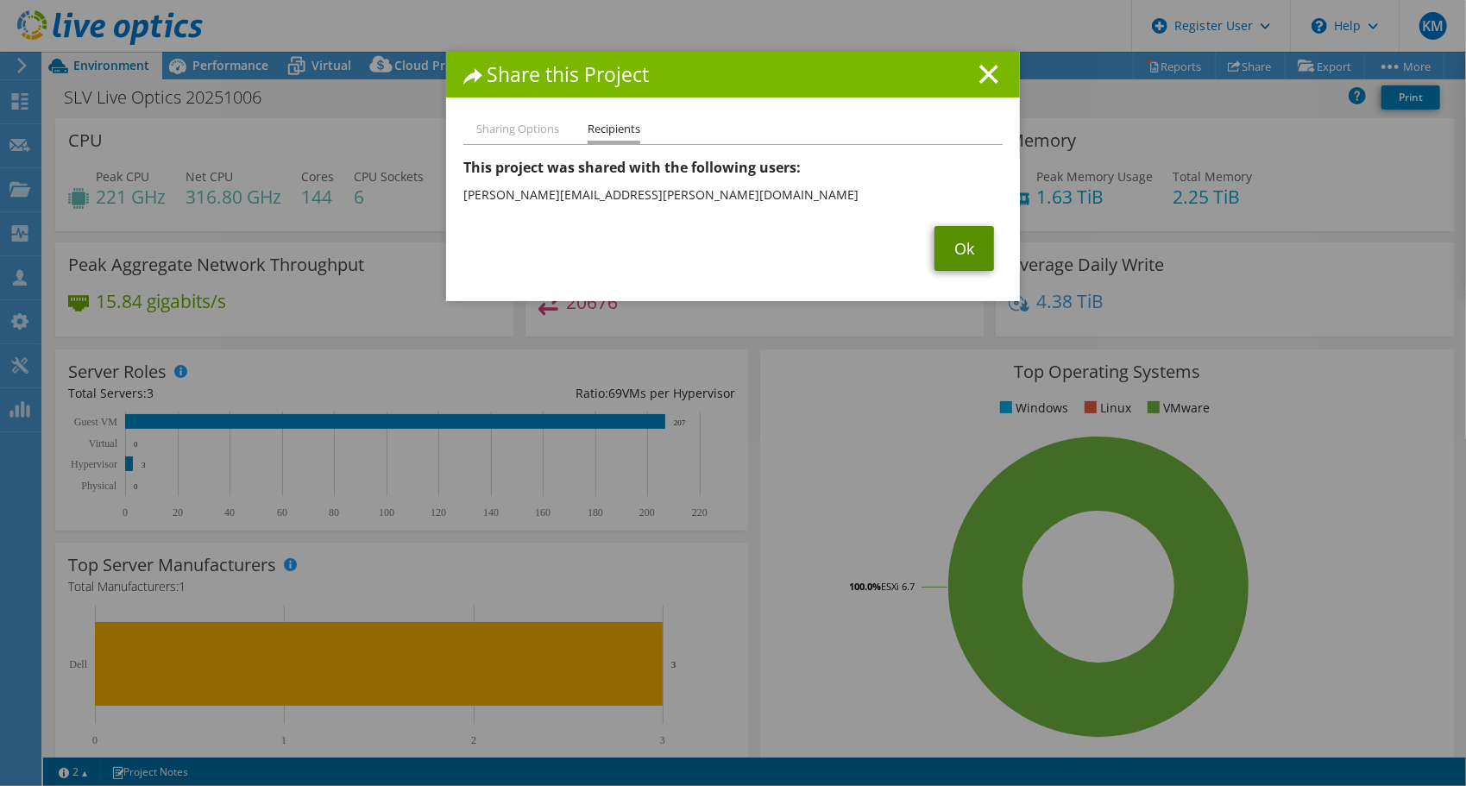
click at [957, 243] on link "Ok" at bounding box center [965, 248] width 60 height 45
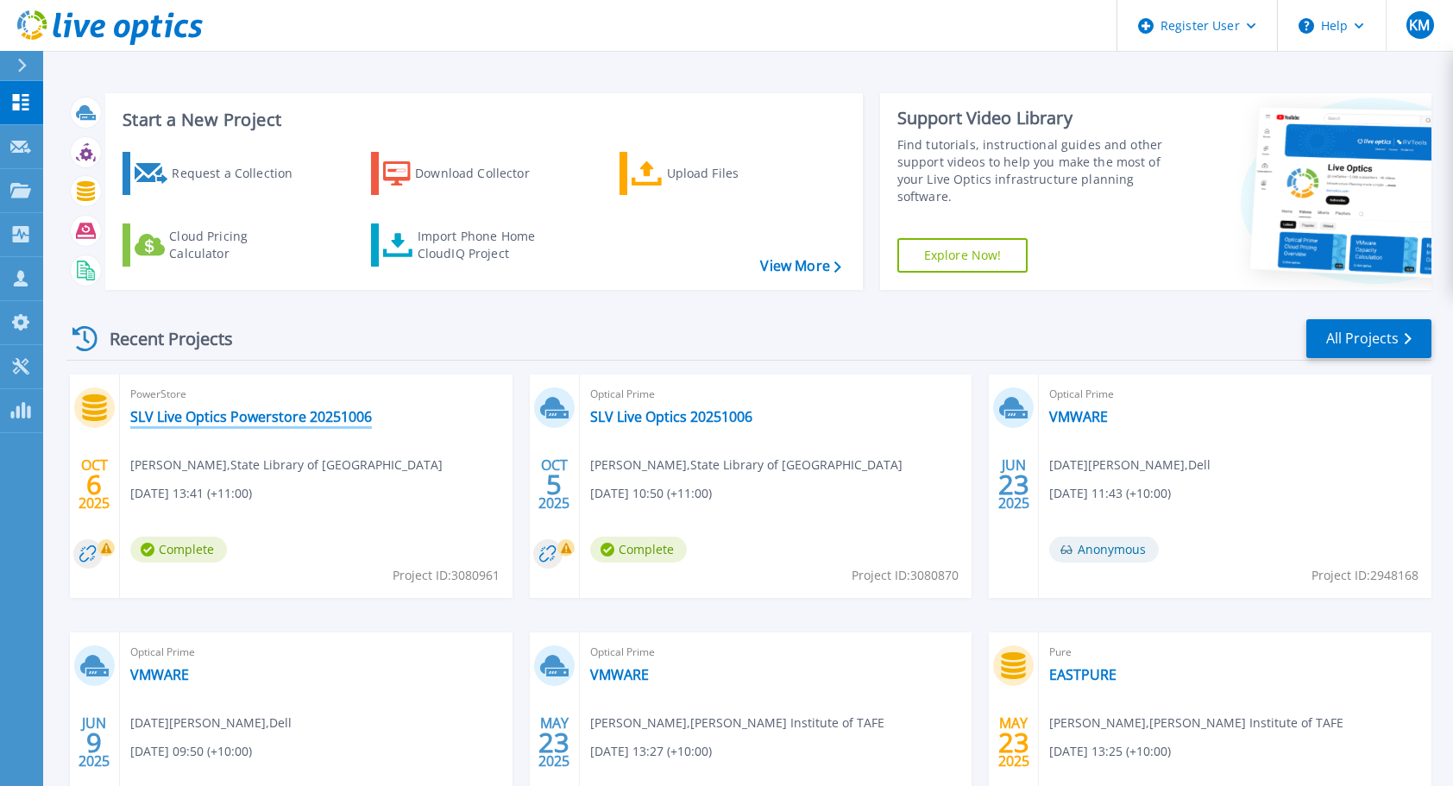
click at [228, 419] on link "SLV Live Optics Powerstore 20251006" at bounding box center [251, 416] width 242 height 17
click at [307, 419] on link "SLV Live Optics Powerstore 20251006" at bounding box center [251, 416] width 242 height 17
click at [293, 417] on link "SLV Live Optics Powerstore 20251006" at bounding box center [251, 416] width 242 height 17
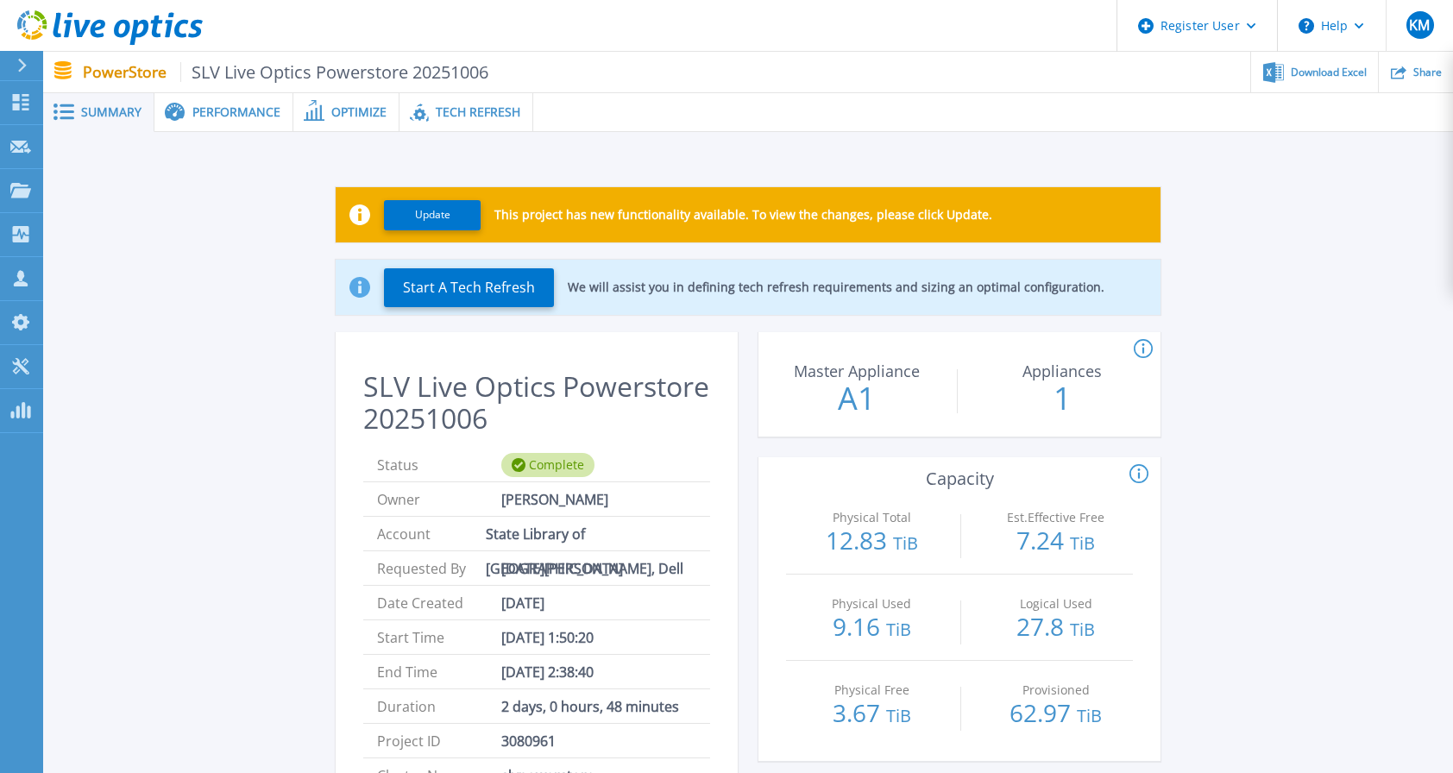
click at [233, 114] on span "Performance" at bounding box center [236, 112] width 88 height 12
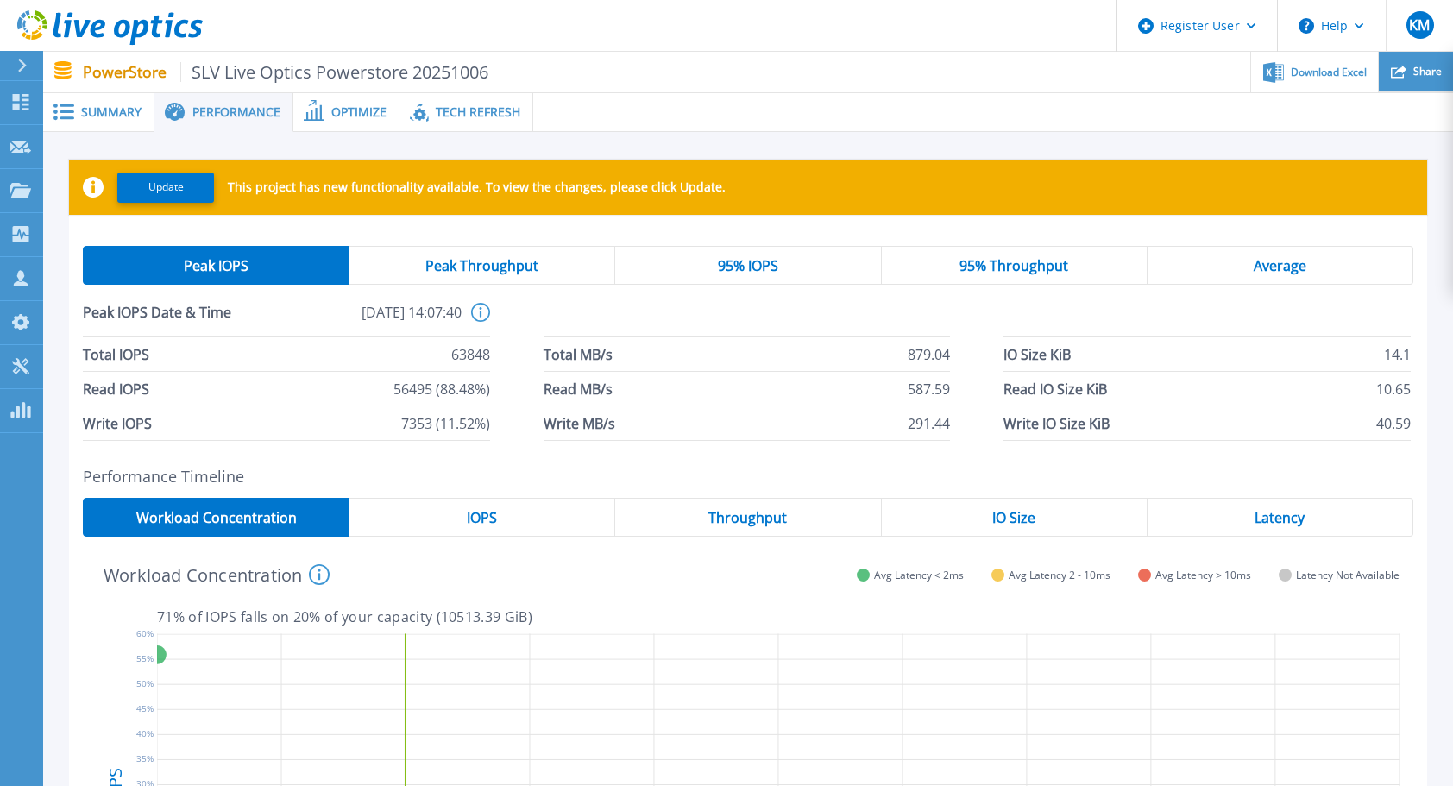
click at [1415, 85] on div "Share" at bounding box center [1416, 72] width 74 height 41
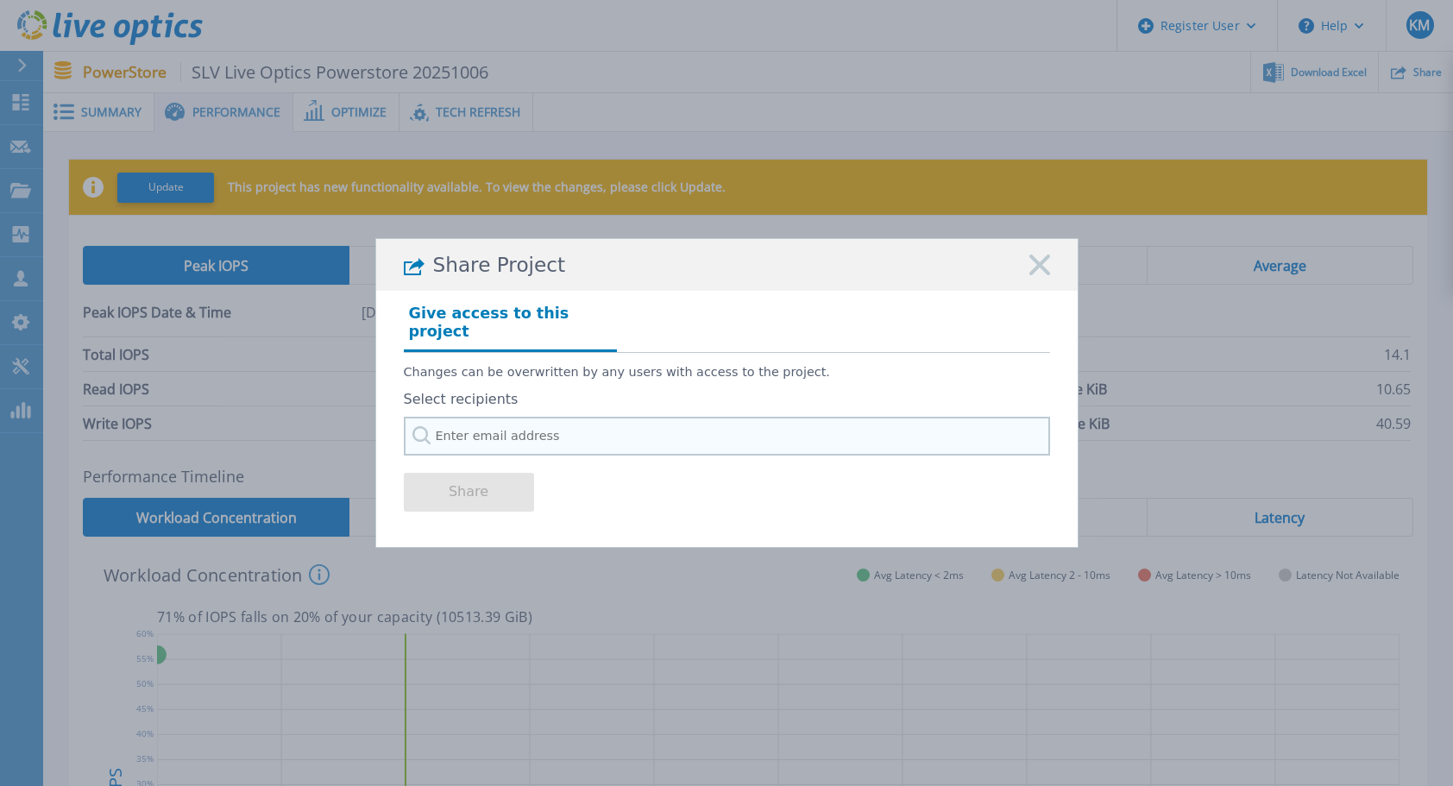
click at [561, 428] on input "text" at bounding box center [727, 436] width 646 height 39
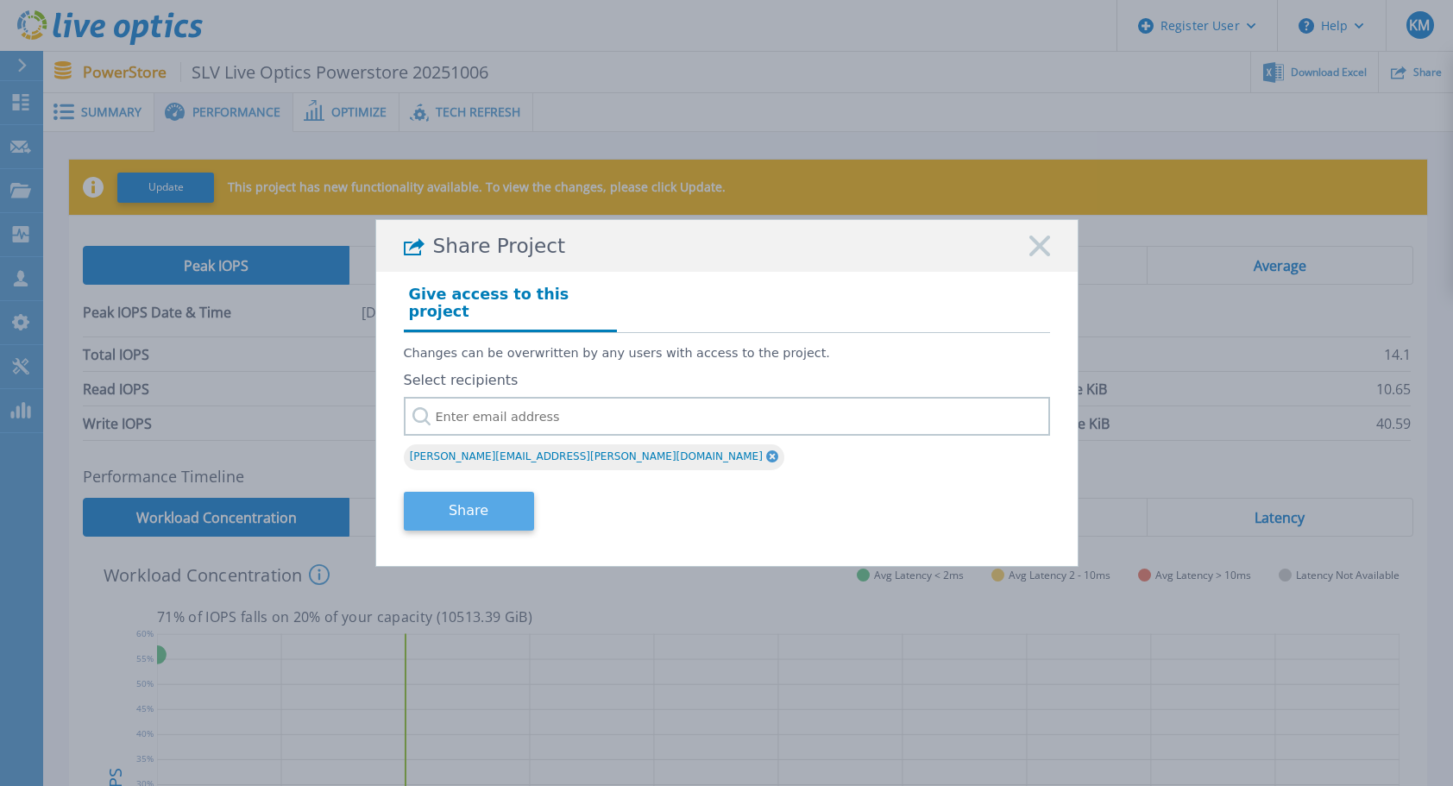
click at [461, 494] on button "Share" at bounding box center [469, 511] width 130 height 39
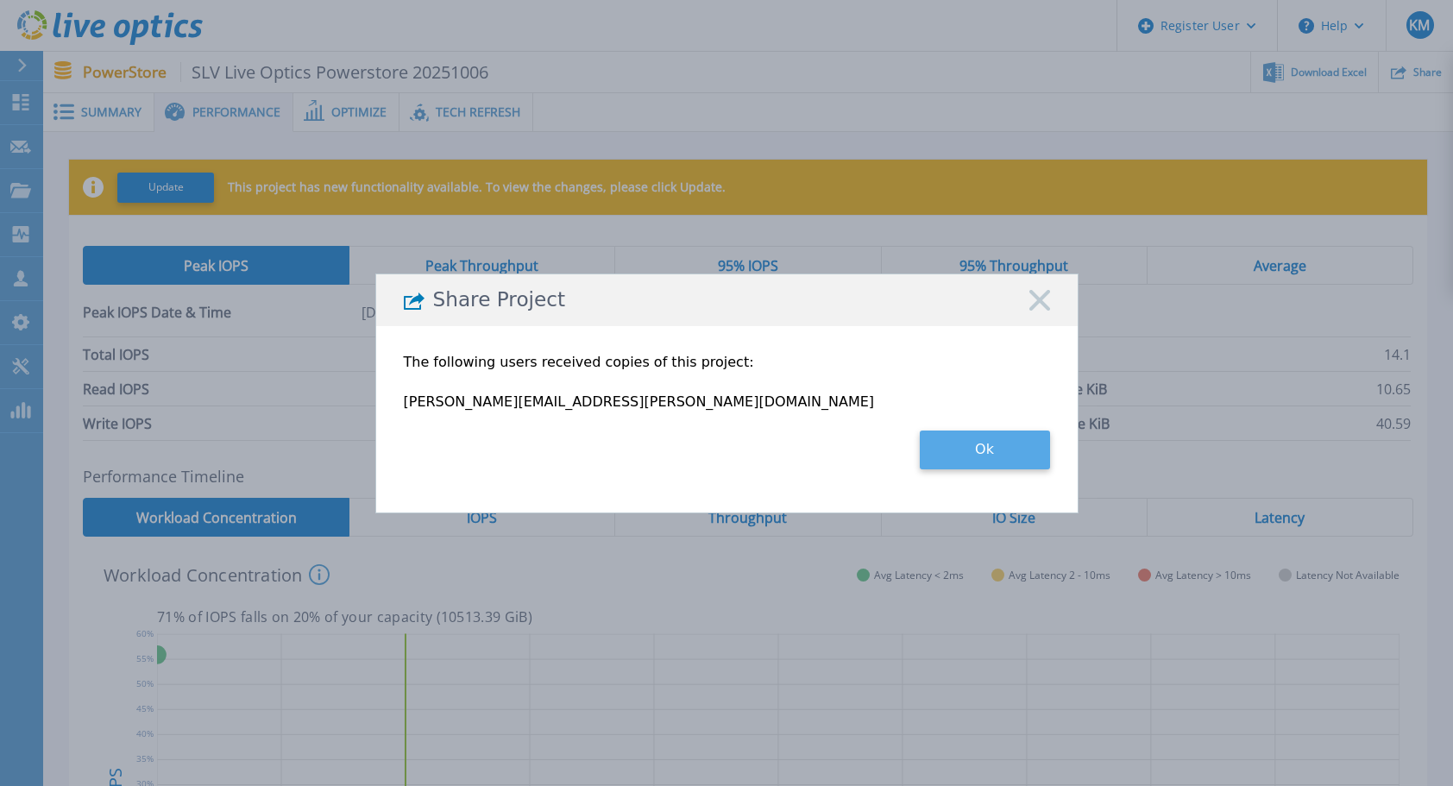
click at [1031, 459] on button "Ok" at bounding box center [985, 450] width 130 height 39
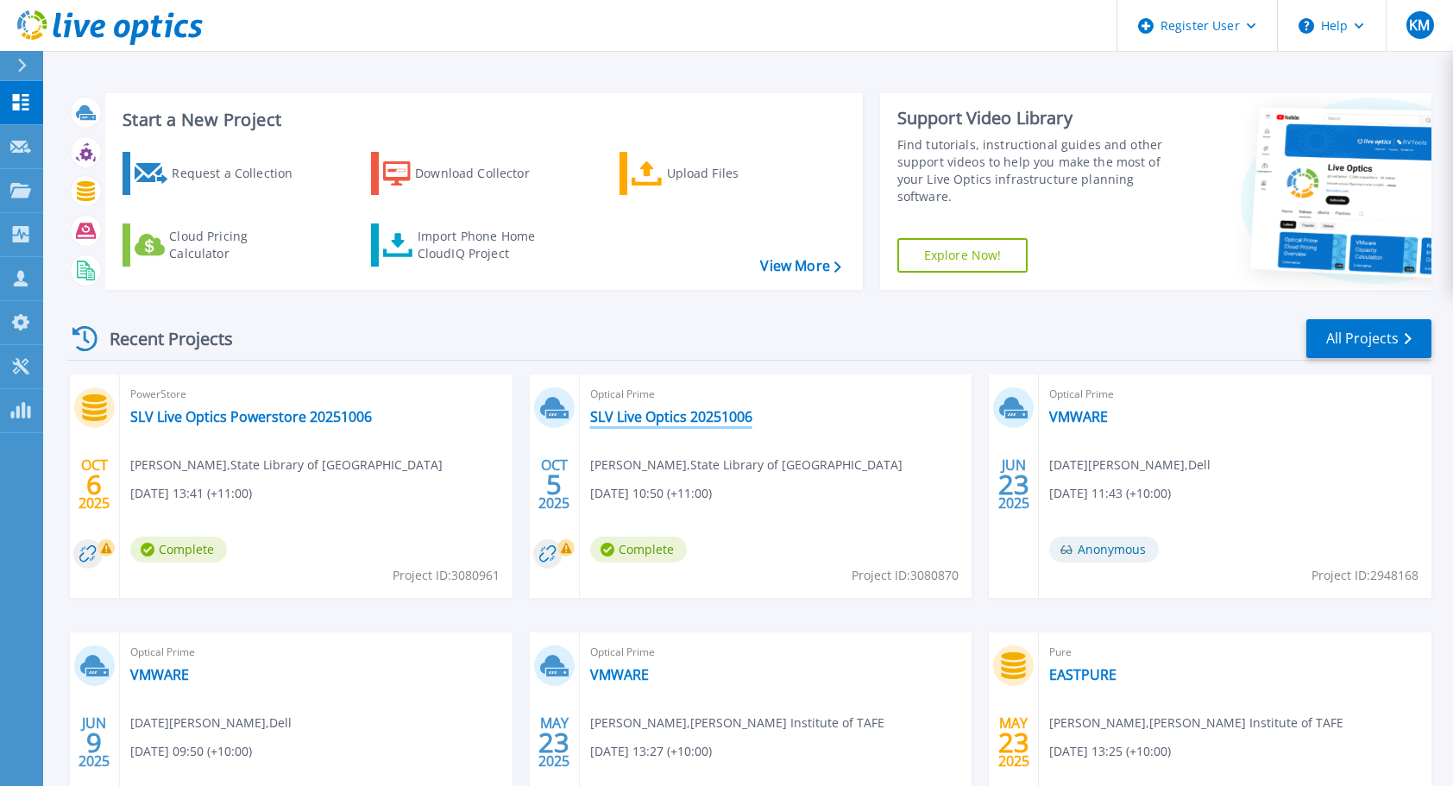
click at [671, 413] on link "SLV Live Optics 20251006" at bounding box center [671, 416] width 162 height 17
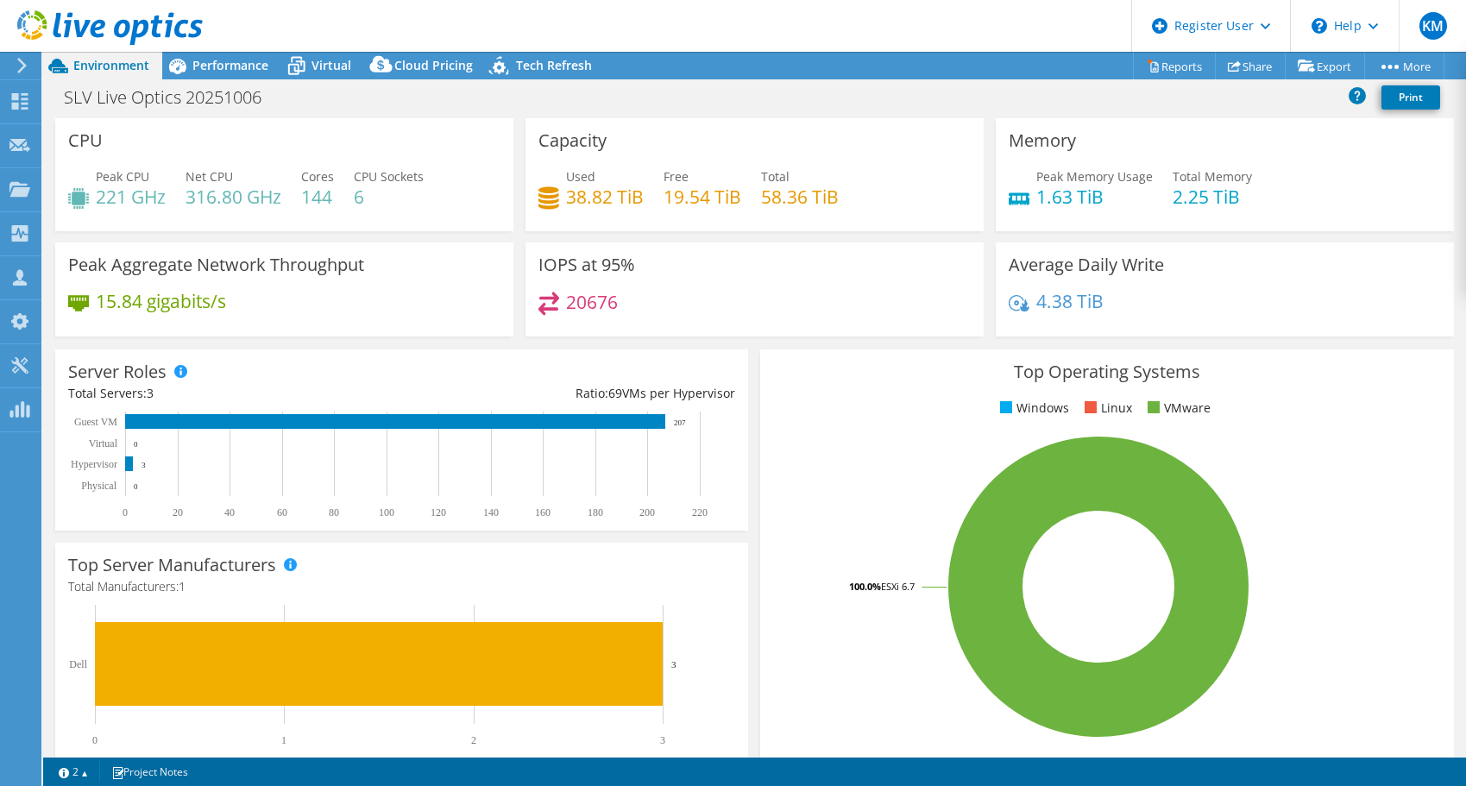
select select "USD"
click at [834, 470] on rect at bounding box center [1099, 587] width 652 height 302
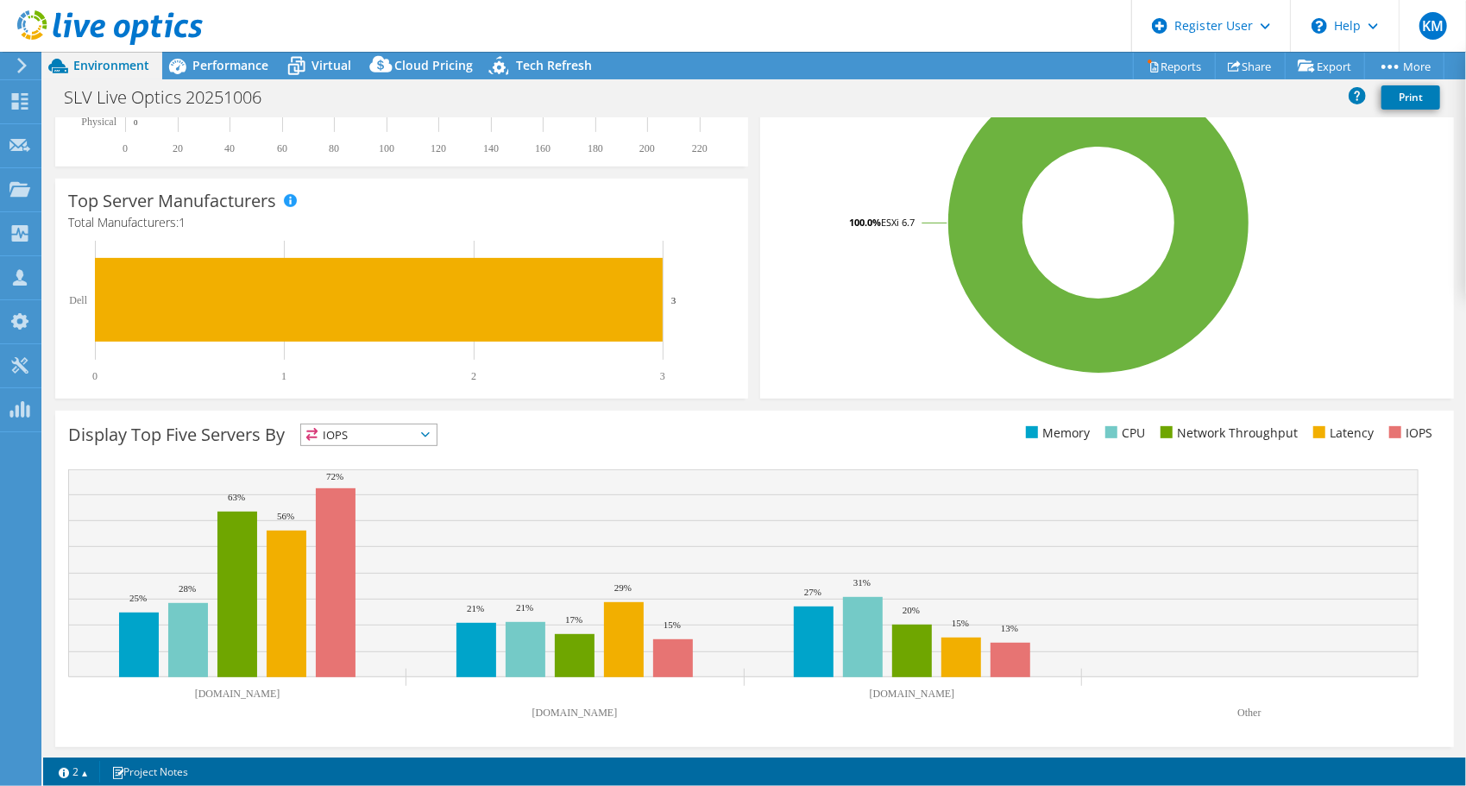
scroll to position [364, 0]
click at [236, 65] on span "Performance" at bounding box center [230, 65] width 76 height 16
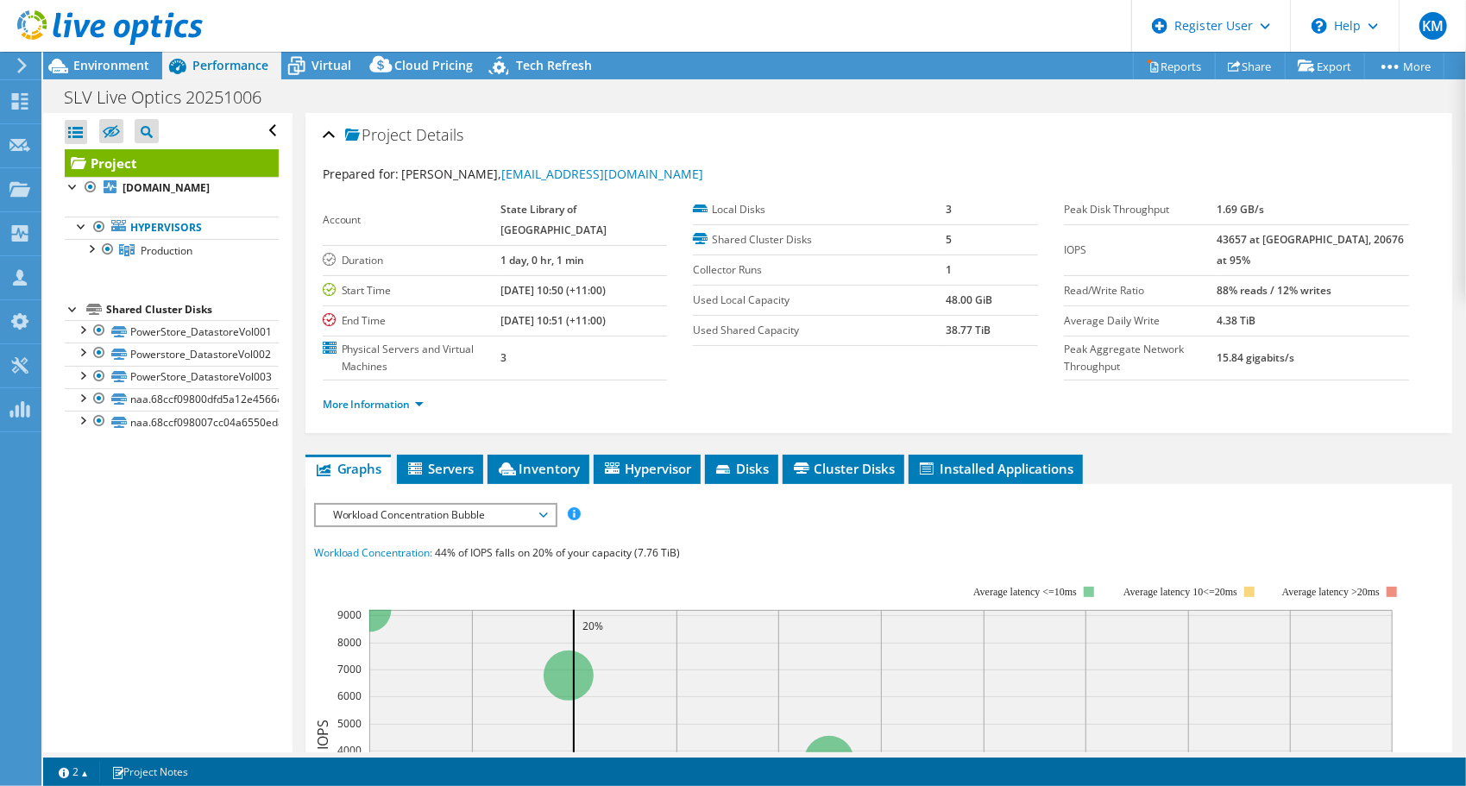
scroll to position [0, 0]
click at [438, 460] on span "Servers" at bounding box center [440, 468] width 69 height 17
